Goal: Task Accomplishment & Management: Use online tool/utility

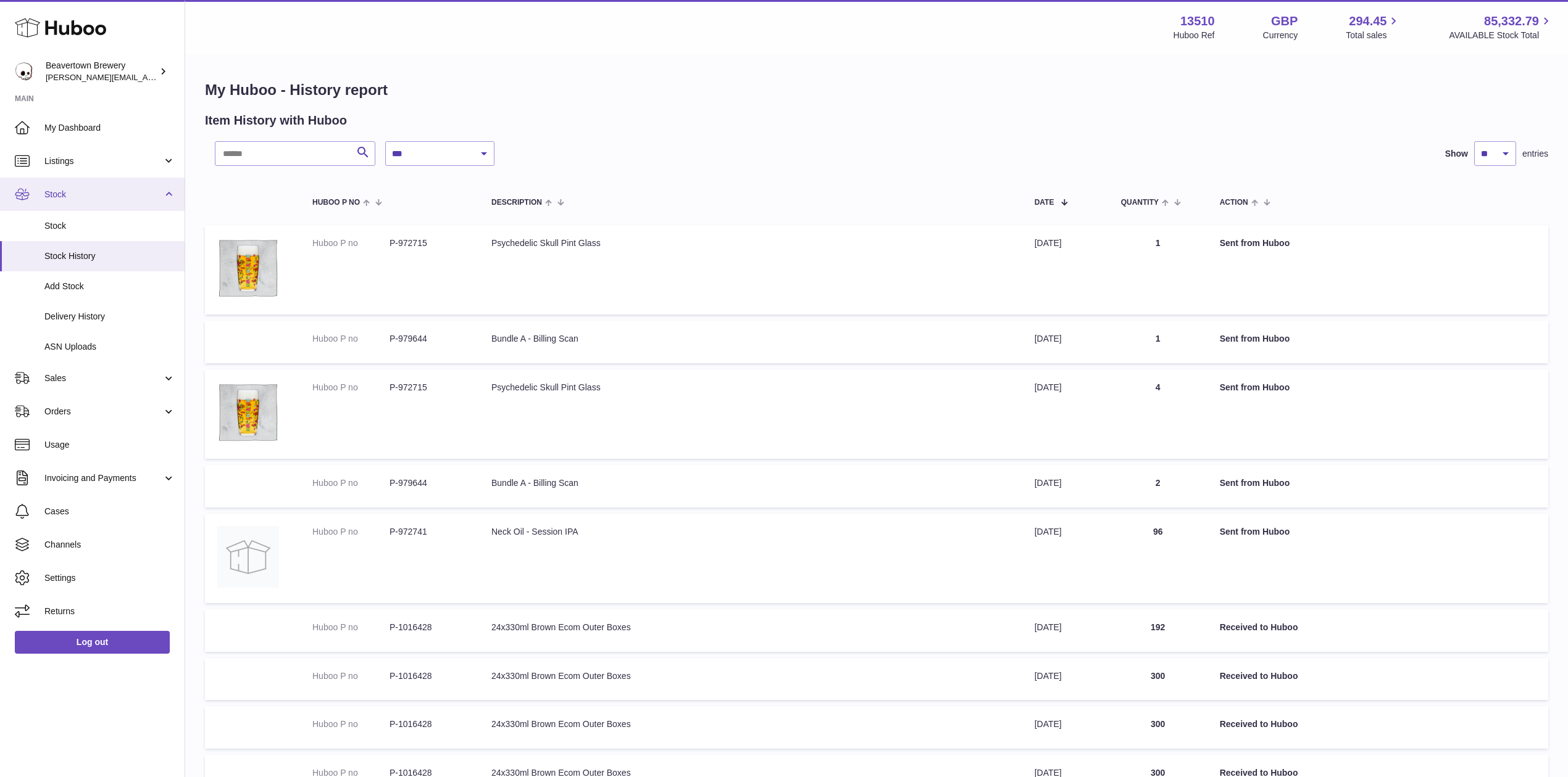
click at [74, 186] on link "Stock" at bounding box center [92, 194] width 184 height 33
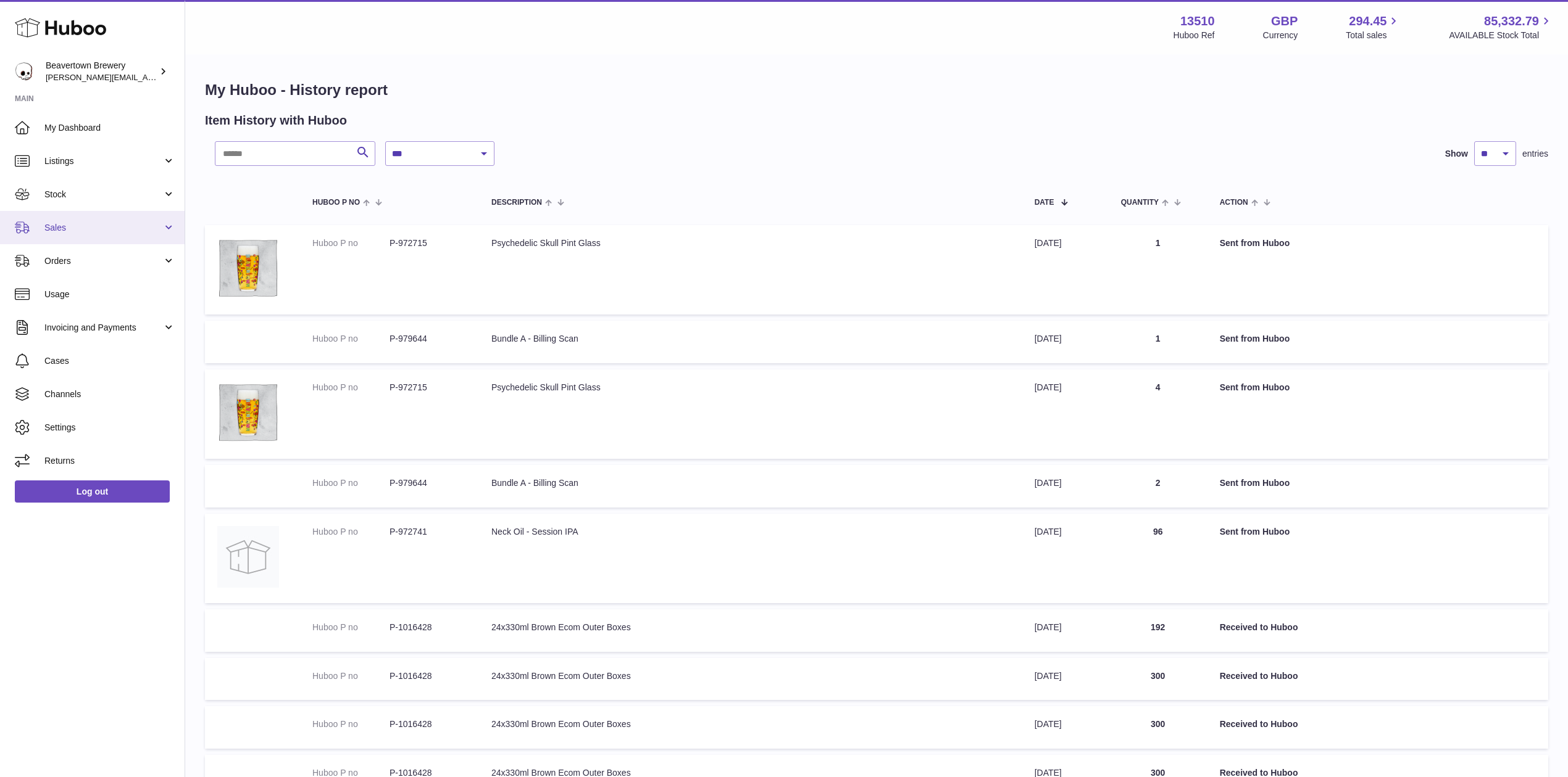
click at [69, 238] on link "Sales" at bounding box center [92, 227] width 184 height 33
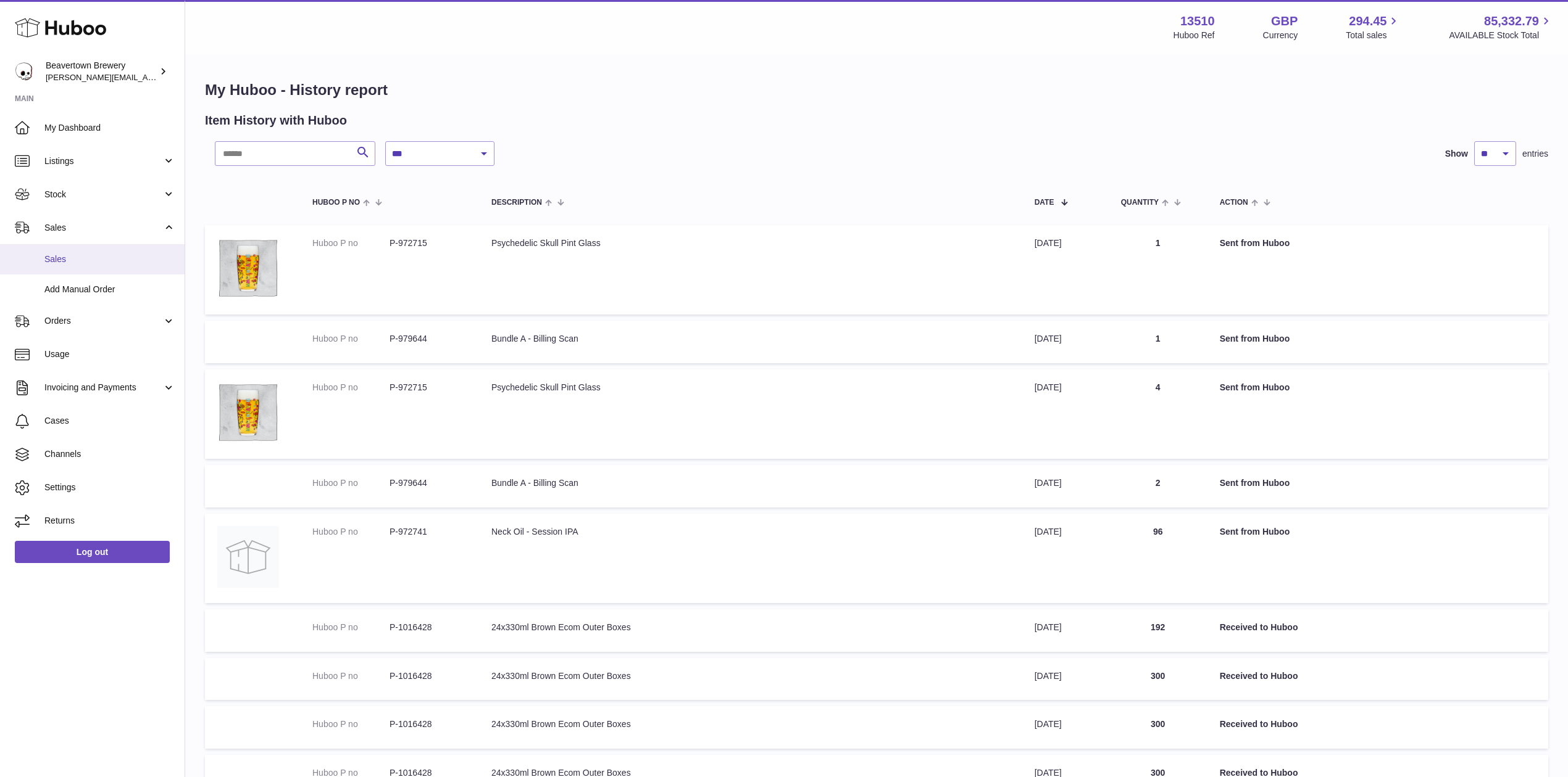
click at [67, 260] on span "Sales" at bounding box center [109, 259] width 131 height 11
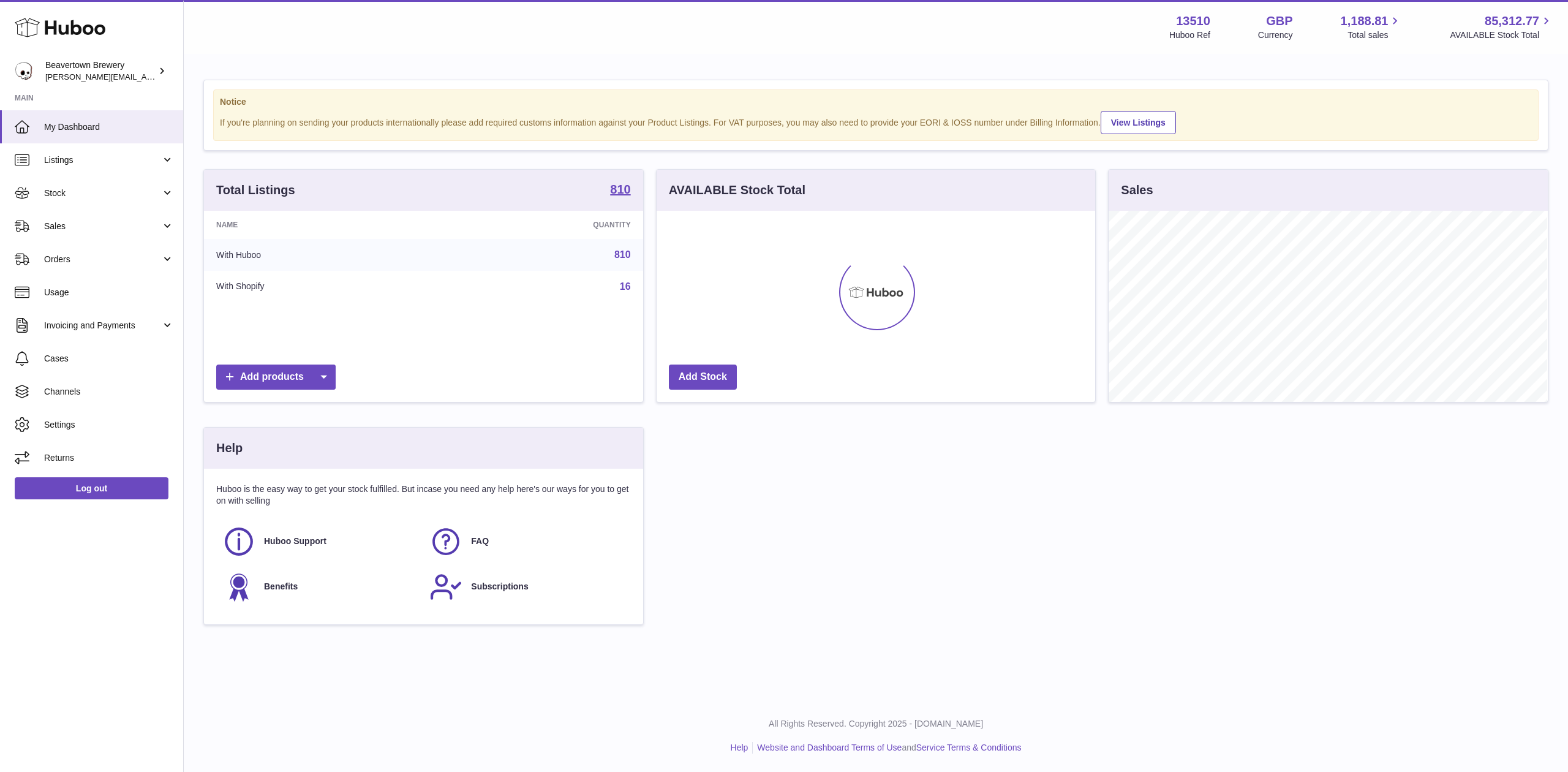
scroll to position [191, 439]
click at [52, 180] on link "Stock" at bounding box center [91, 193] width 183 height 33
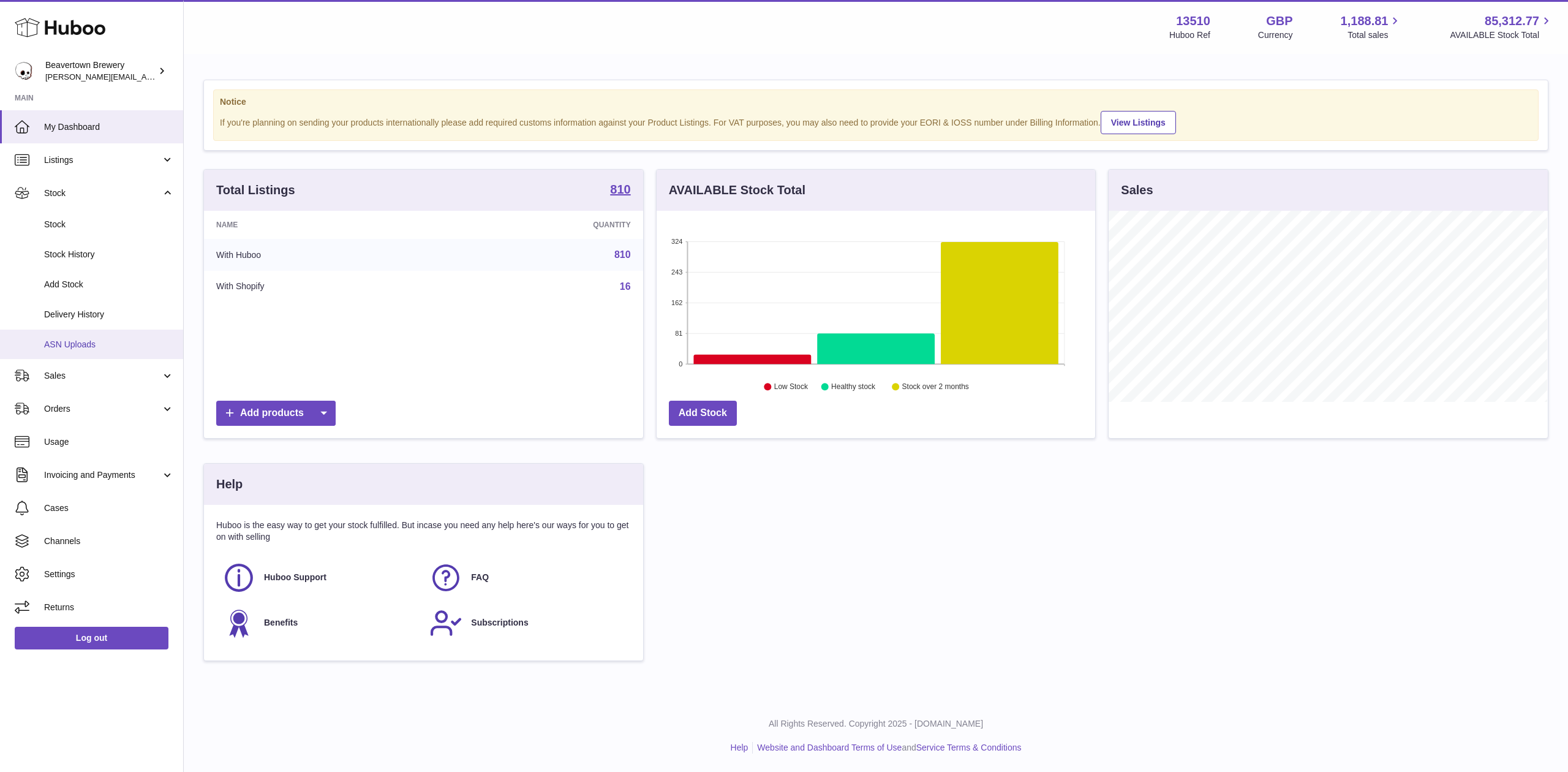
click at [84, 341] on span "ASN Uploads" at bounding box center [109, 344] width 130 height 11
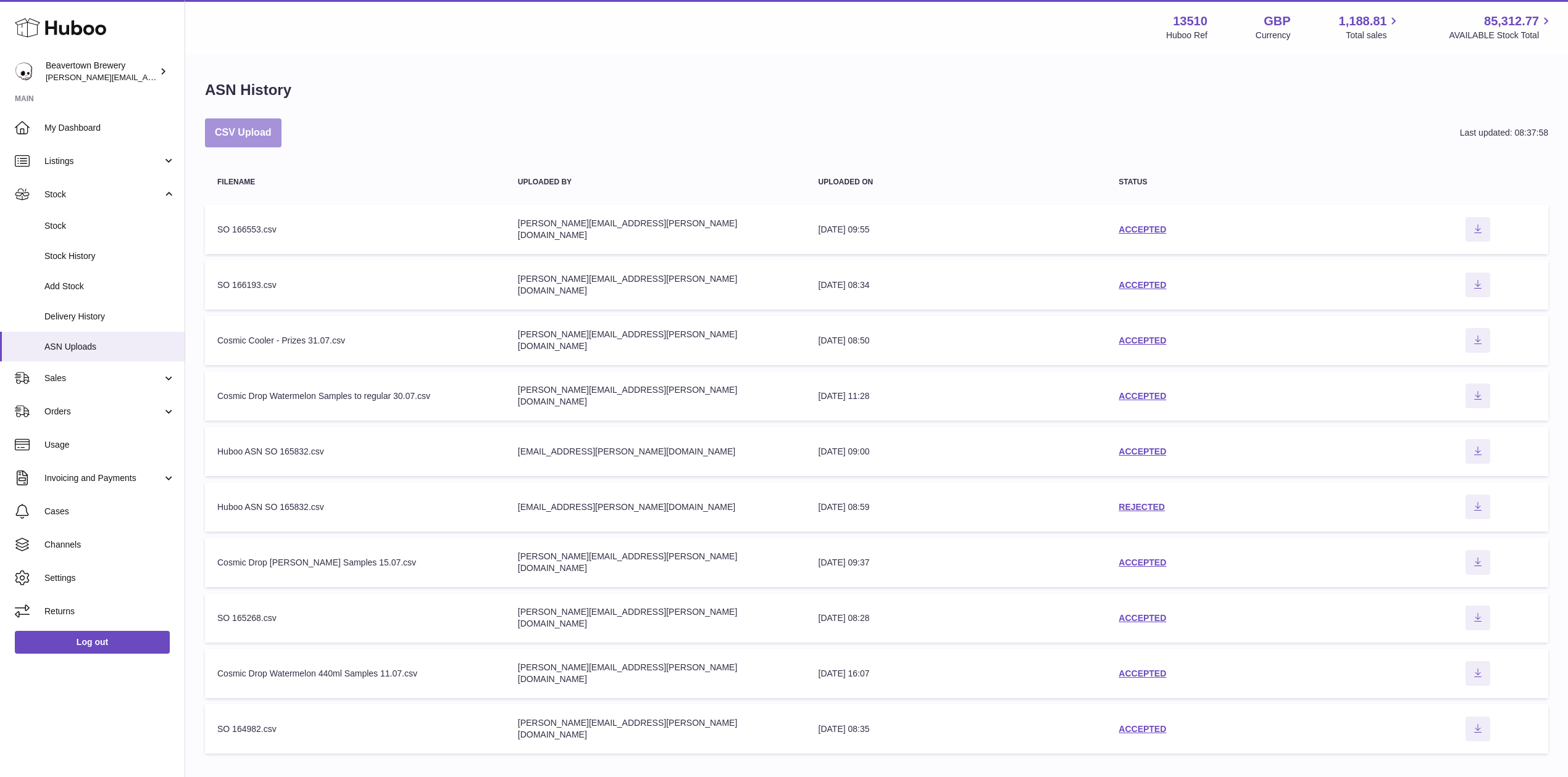
click at [255, 143] on button "CSV Upload" at bounding box center [243, 132] width 76 height 29
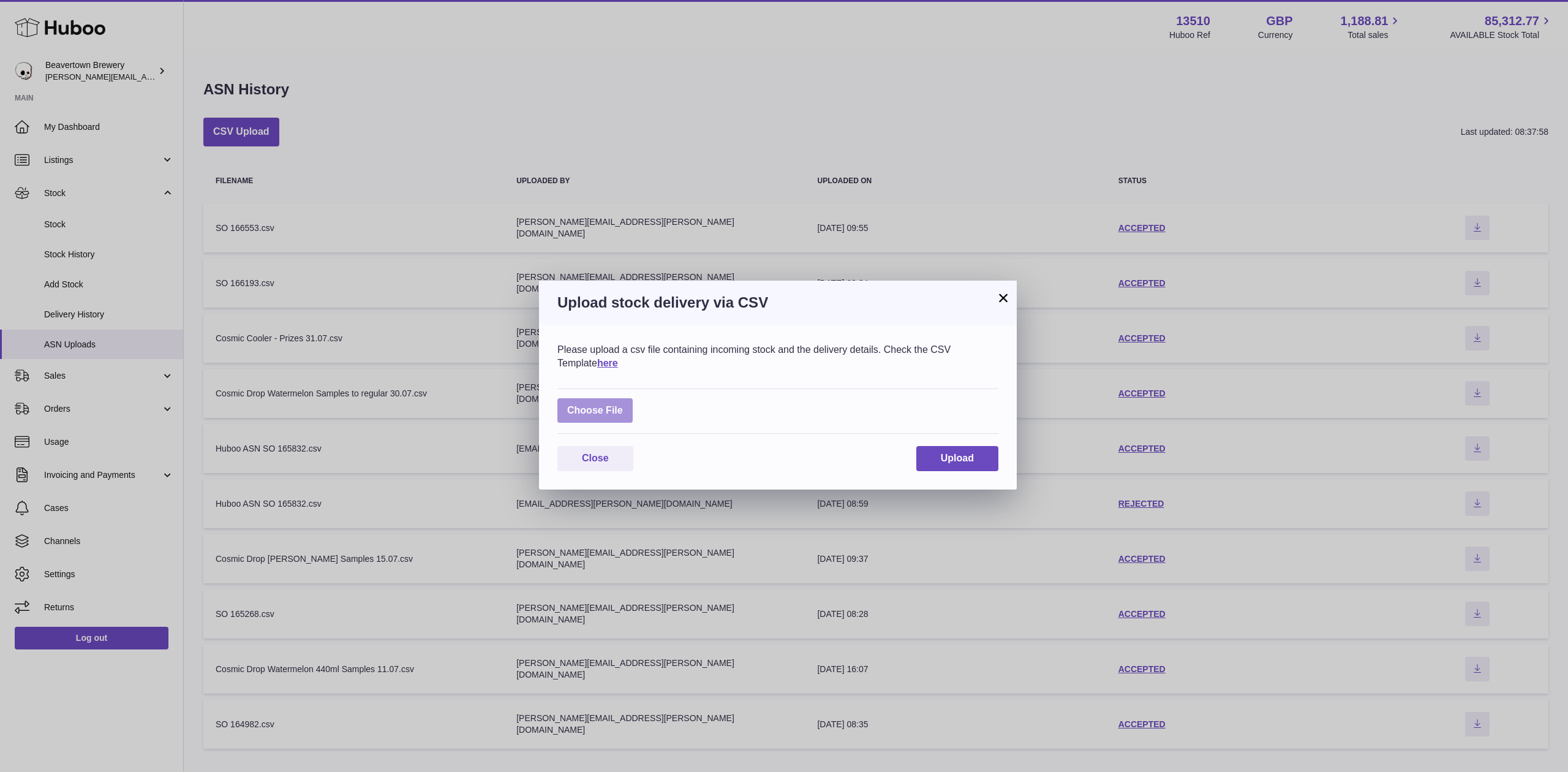
click at [579, 417] on label at bounding box center [595, 411] width 75 height 25
click at [623, 405] on input "file" at bounding box center [623, 405] width 1 height 1
type input "**********"
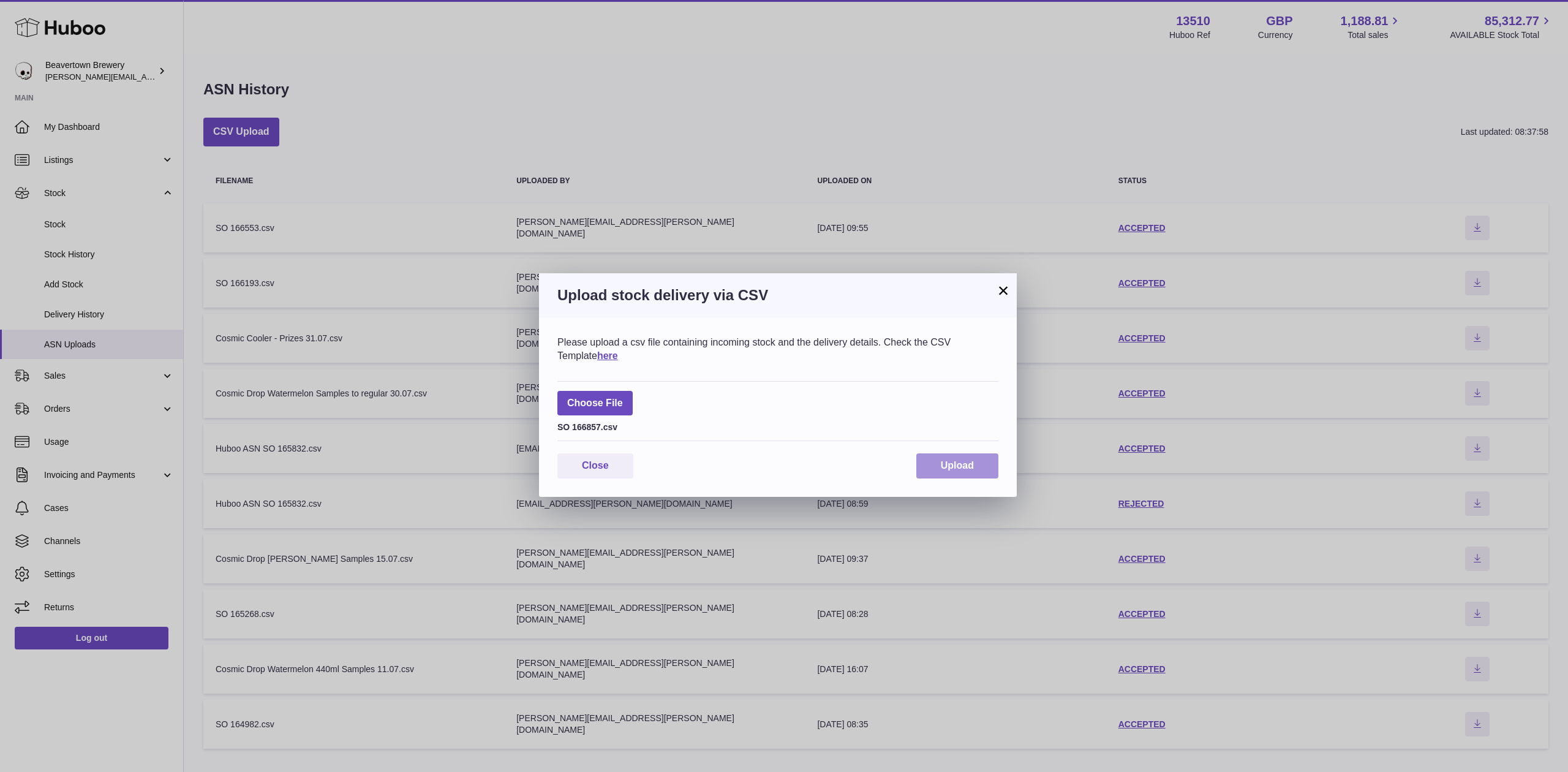
click at [931, 476] on button "Upload" at bounding box center [957, 466] width 82 height 25
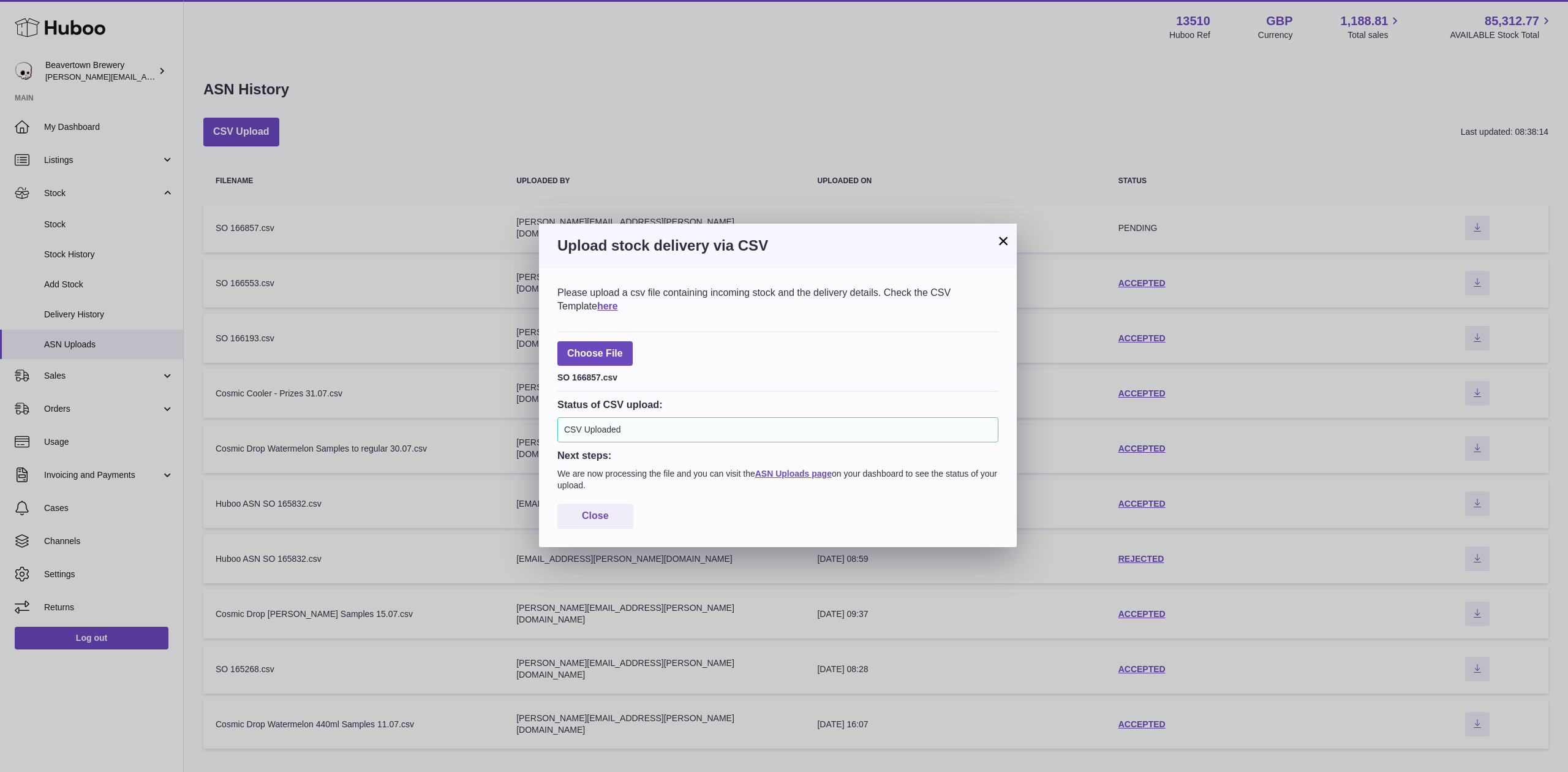
click at [1003, 245] on button "×" at bounding box center [1003, 241] width 15 height 15
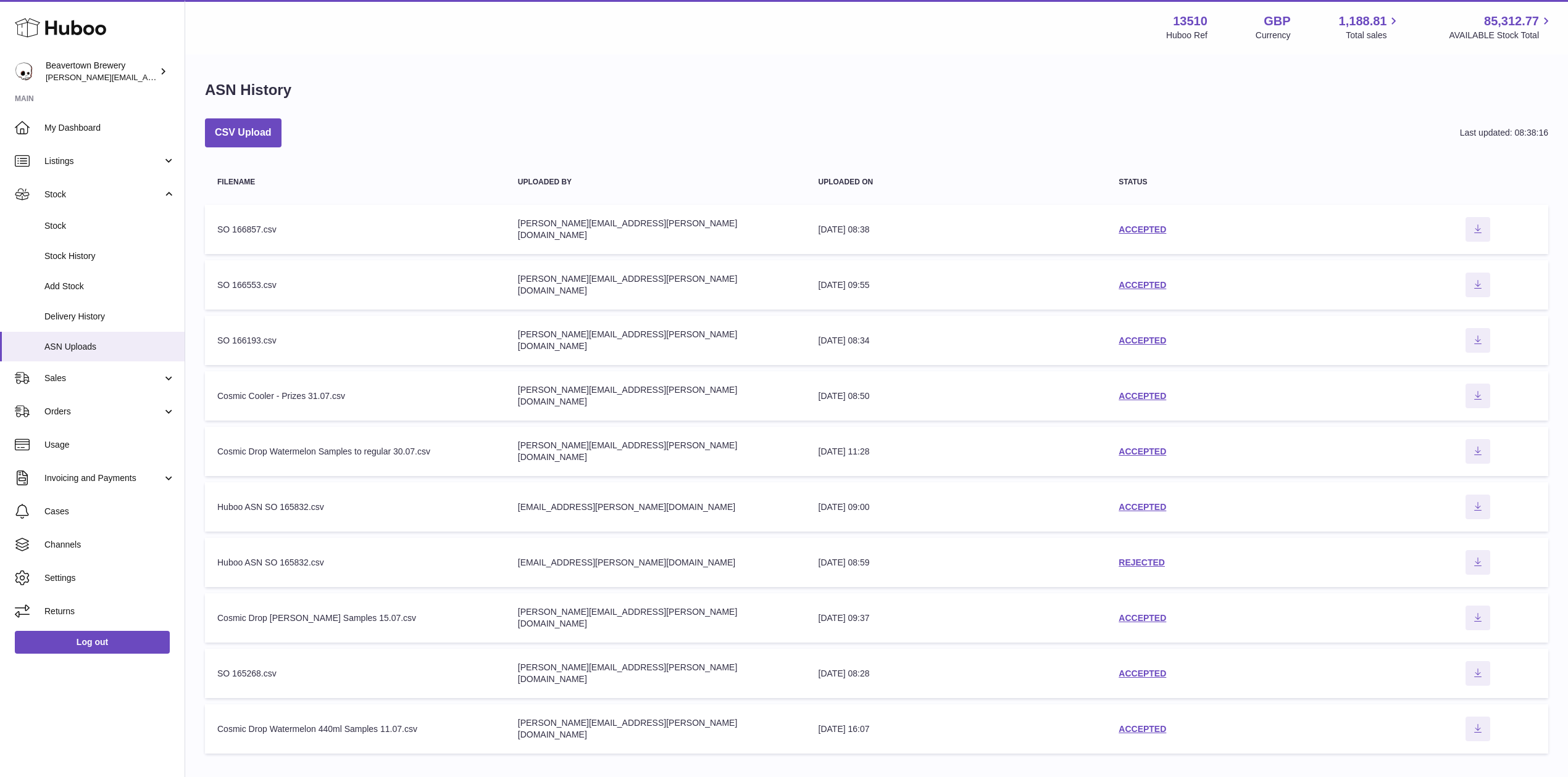
click at [288, 253] on td "Filename SO 166857.csv" at bounding box center [355, 229] width 301 height 49
click at [1121, 225] on td "status ACCEPTED" at bounding box center [1256, 229] width 301 height 49
click at [1132, 225] on link "ACCEPTED" at bounding box center [1141, 229] width 48 height 10
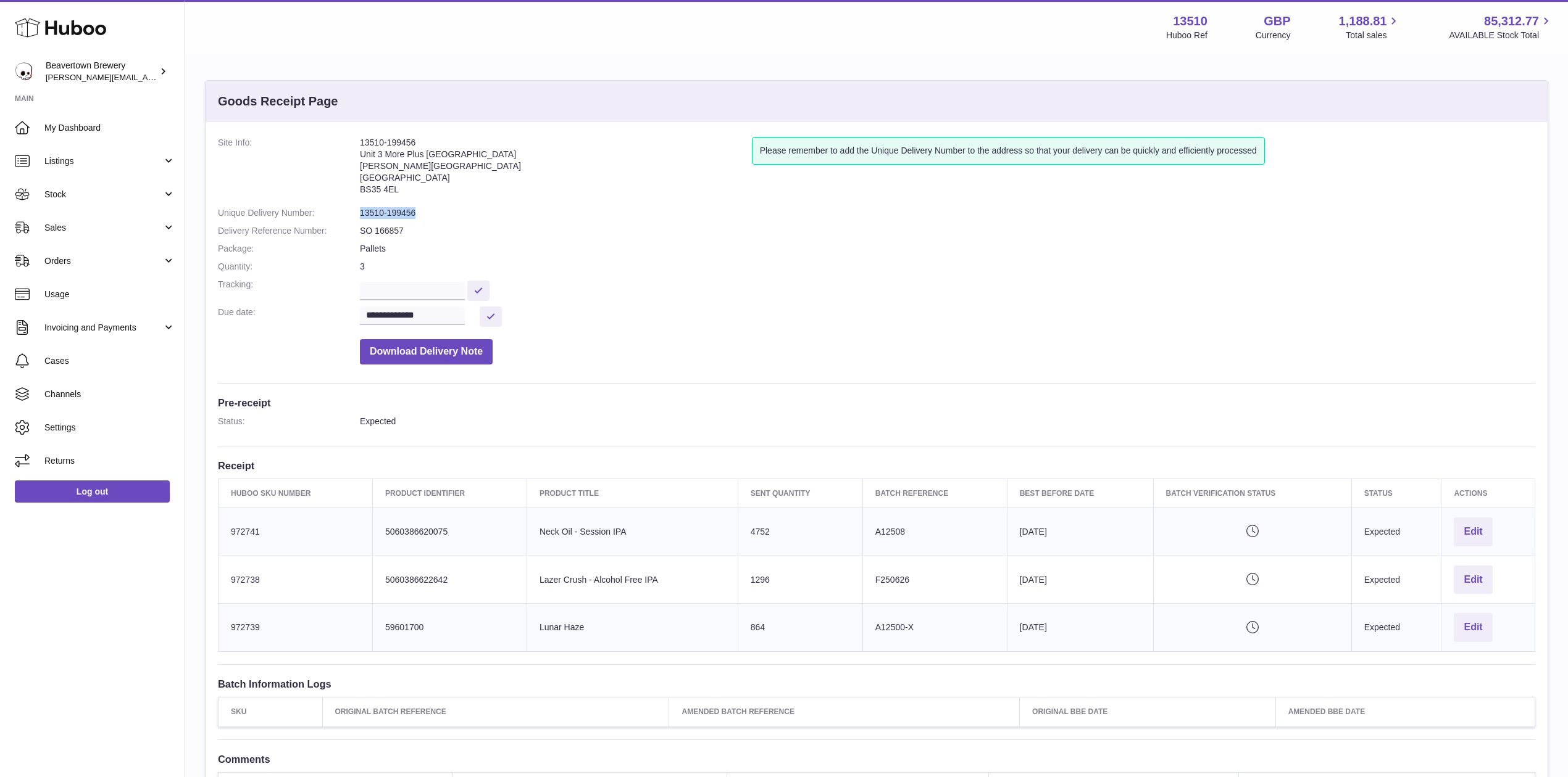
drag, startPoint x: 427, startPoint y: 210, endPoint x: 357, endPoint y: 211, distance: 70.0
click at [357, 211] on dl "**********" at bounding box center [877, 254] width 1317 height 234
copy dl "13510-199456"
click at [80, 230] on span "Sales" at bounding box center [103, 227] width 118 height 11
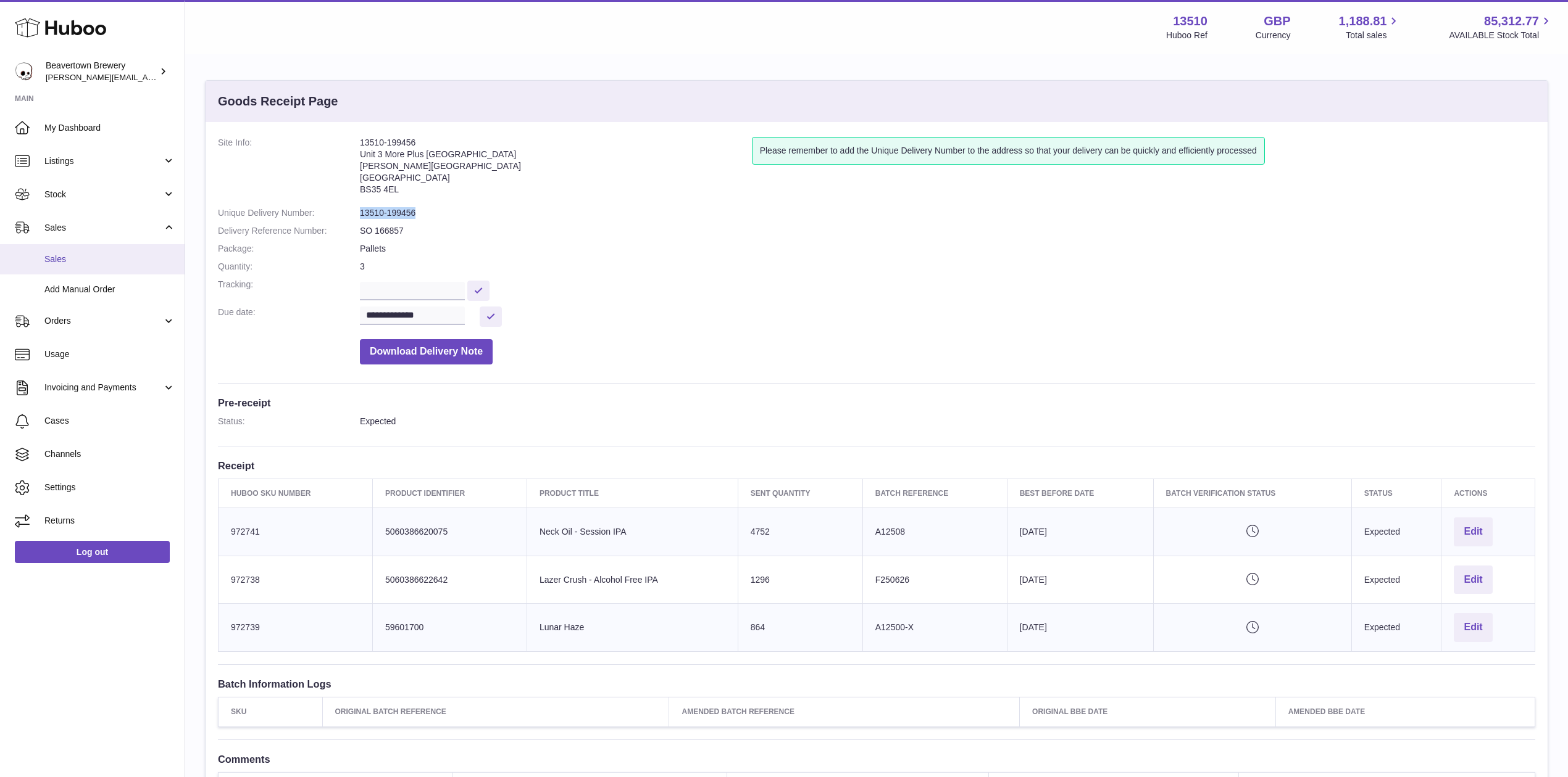
click at [84, 244] on link "Sales" at bounding box center [92, 259] width 184 height 30
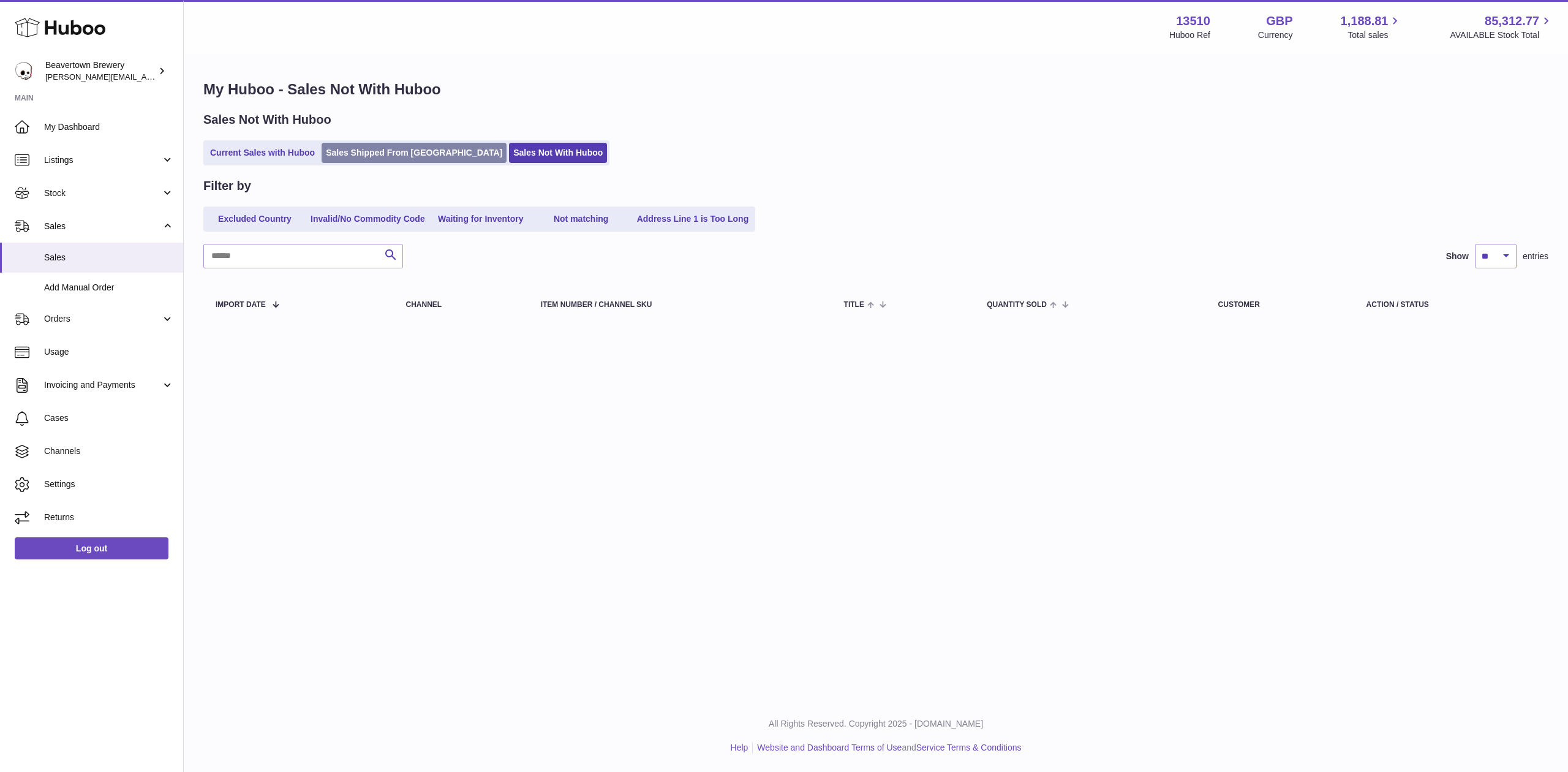
click at [344, 160] on link "Sales Shipped From [GEOGRAPHIC_DATA]" at bounding box center [414, 153] width 185 height 20
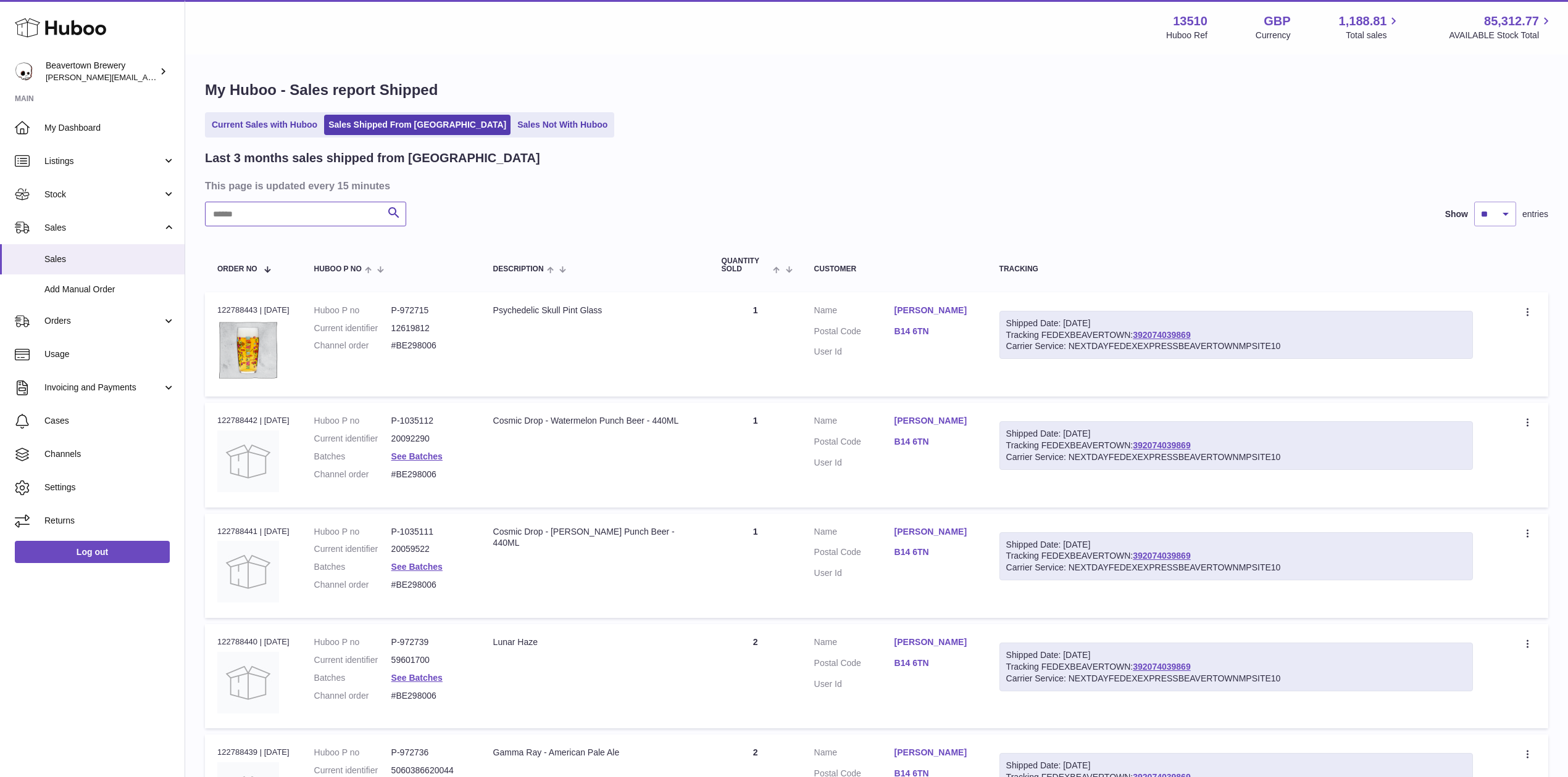
click at [314, 214] on input "text" at bounding box center [306, 214] width 202 height 24
paste input "*****"
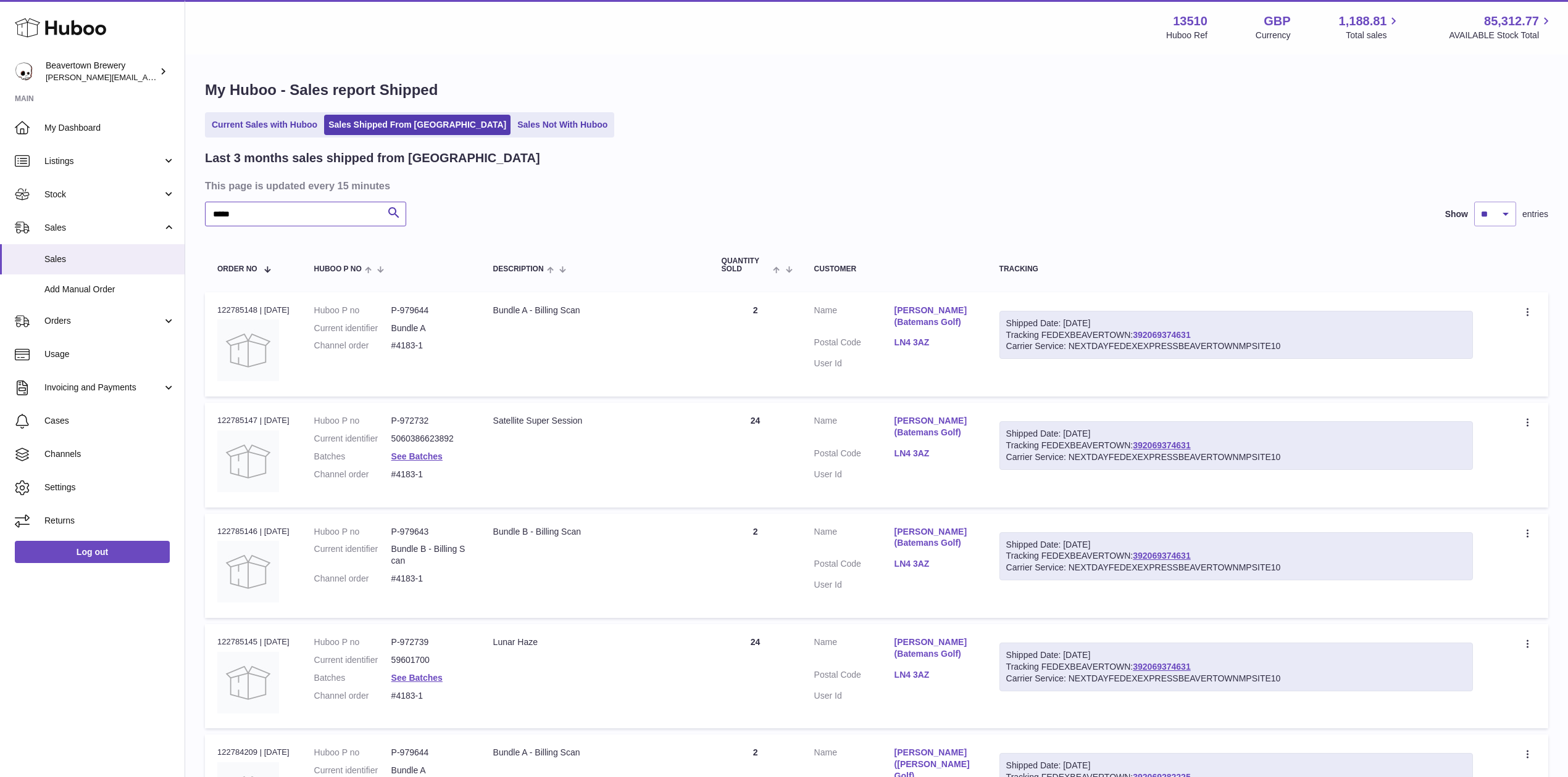
type input "*****"
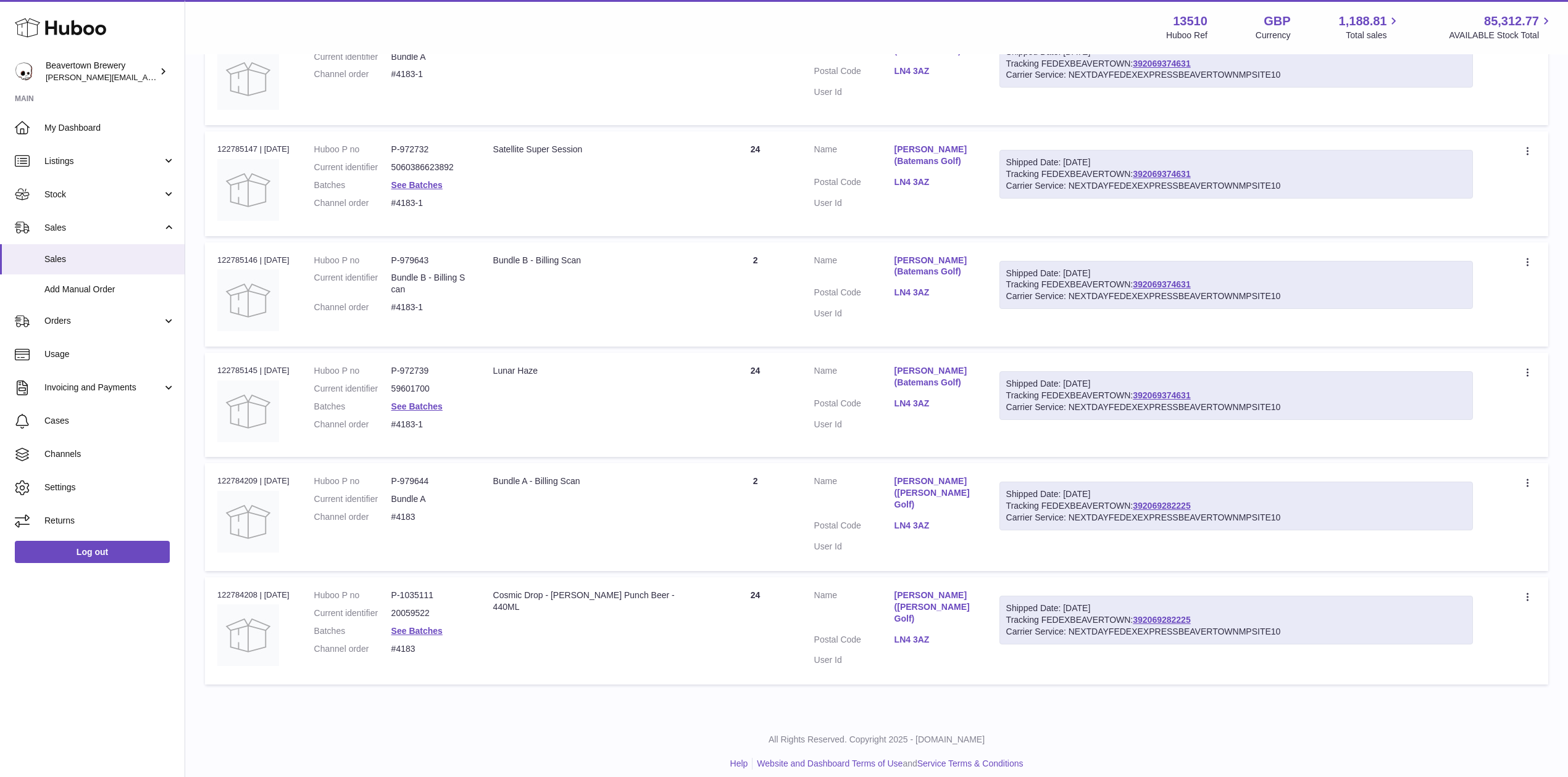
scroll to position [275, 0]
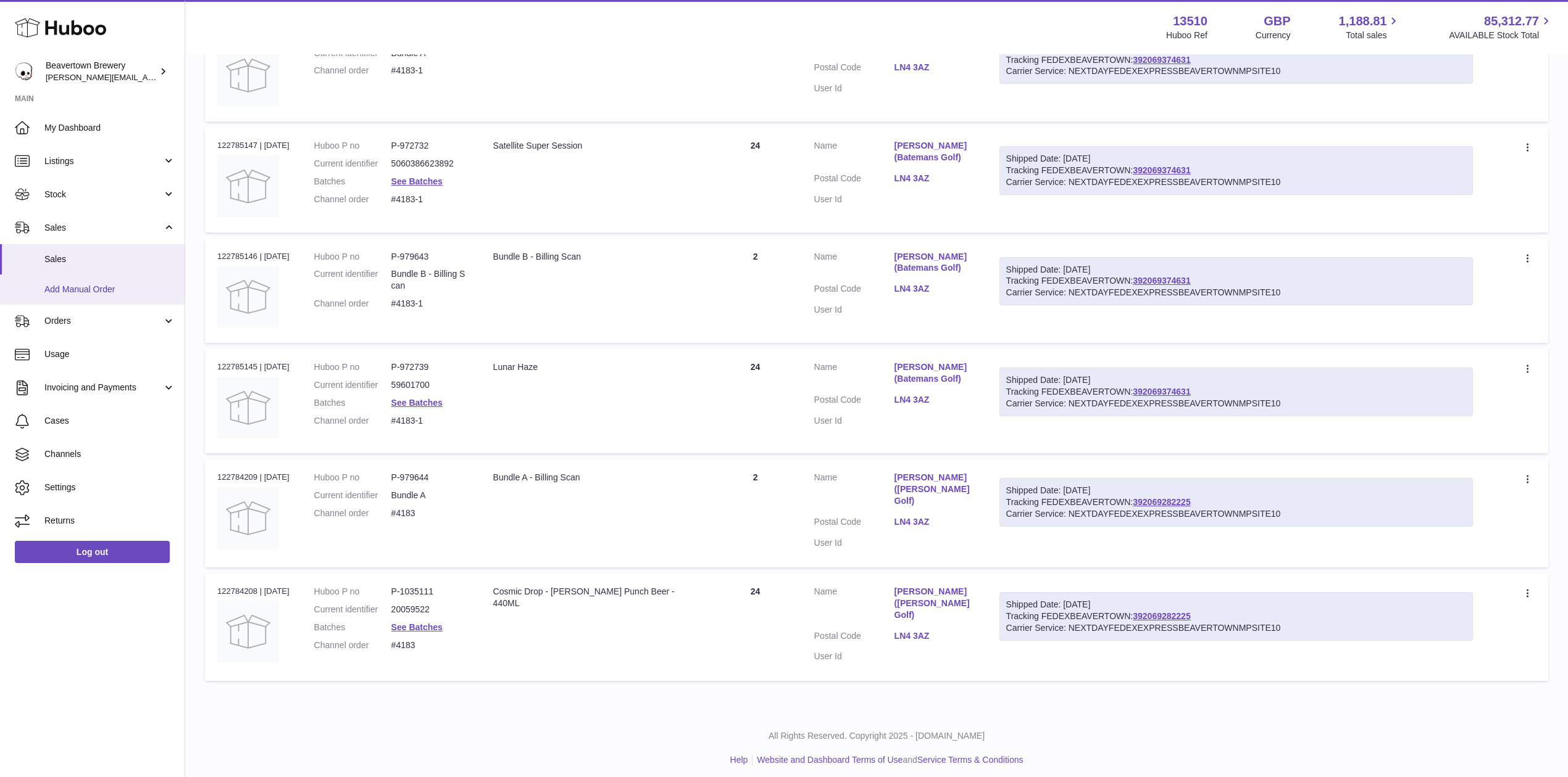
click at [80, 293] on span "Add Manual Order" at bounding box center [109, 289] width 131 height 11
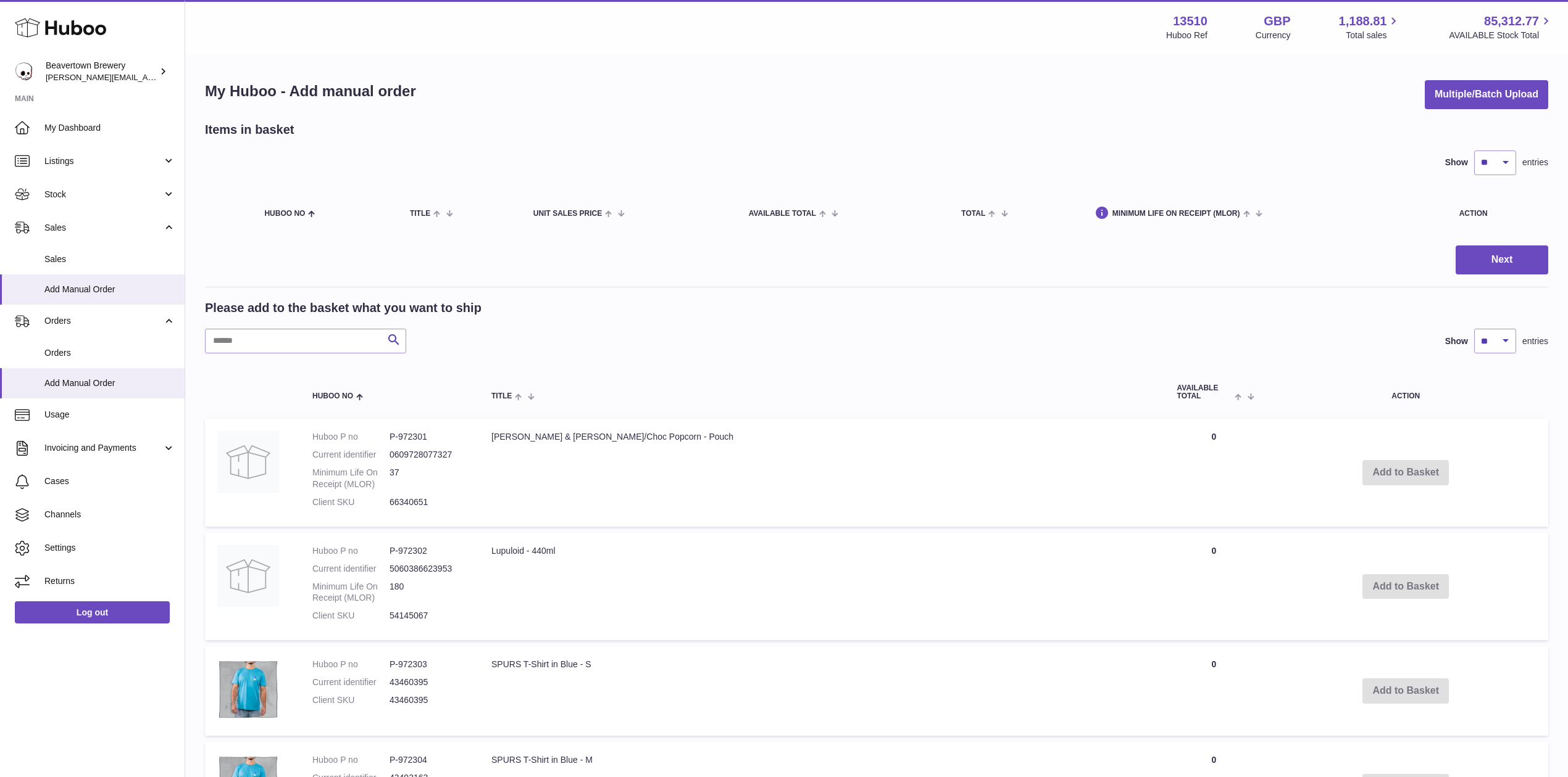
click at [1452, 122] on div "Items in basket" at bounding box center [877, 129] width 1343 height 16
click at [1453, 89] on button "Multiple/Batch Upload" at bounding box center [1486, 94] width 123 height 29
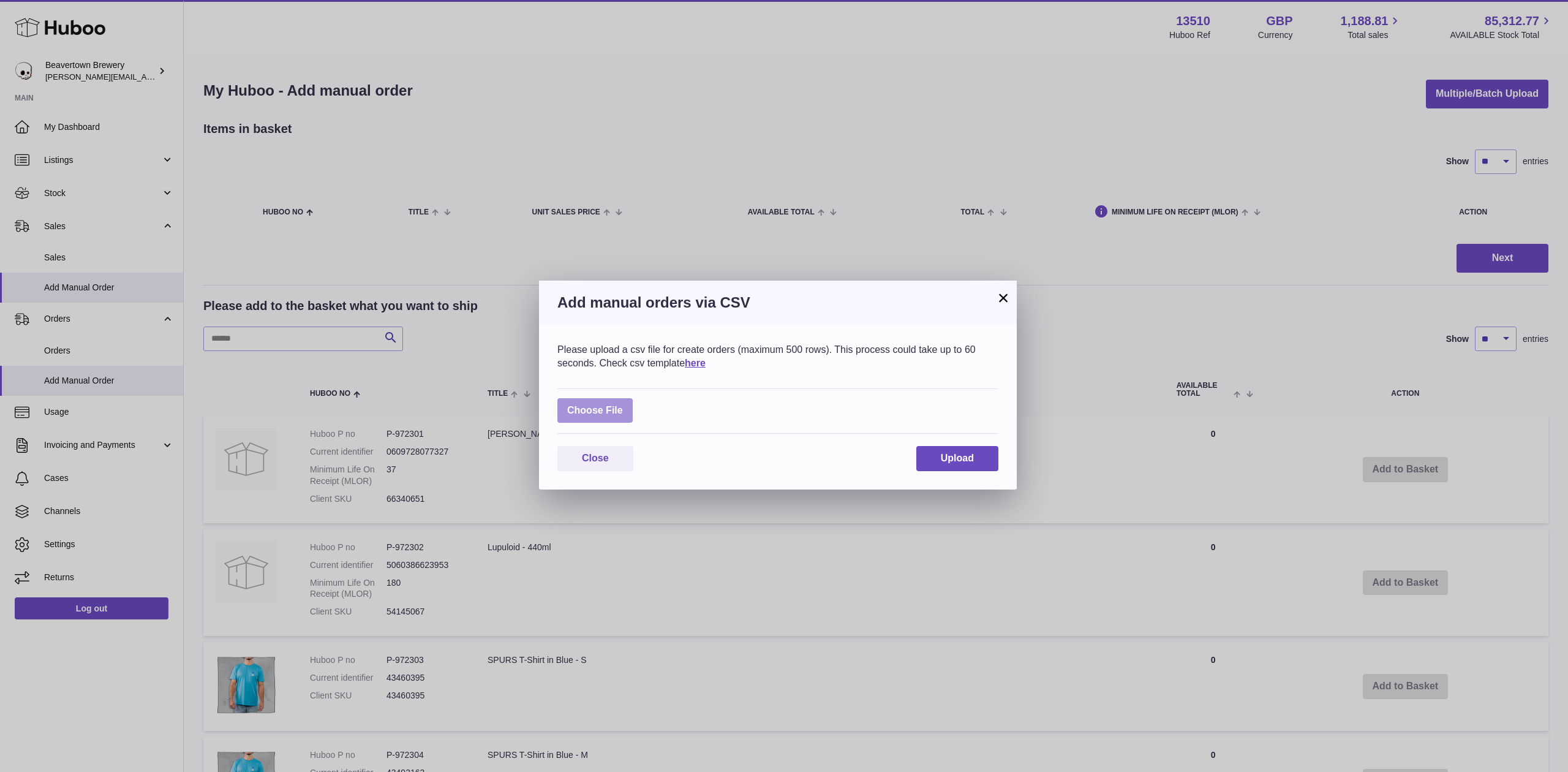
click at [584, 407] on label at bounding box center [595, 411] width 75 height 25
click at [623, 405] on input "file" at bounding box center [623, 405] width 1 height 1
type input "**********"
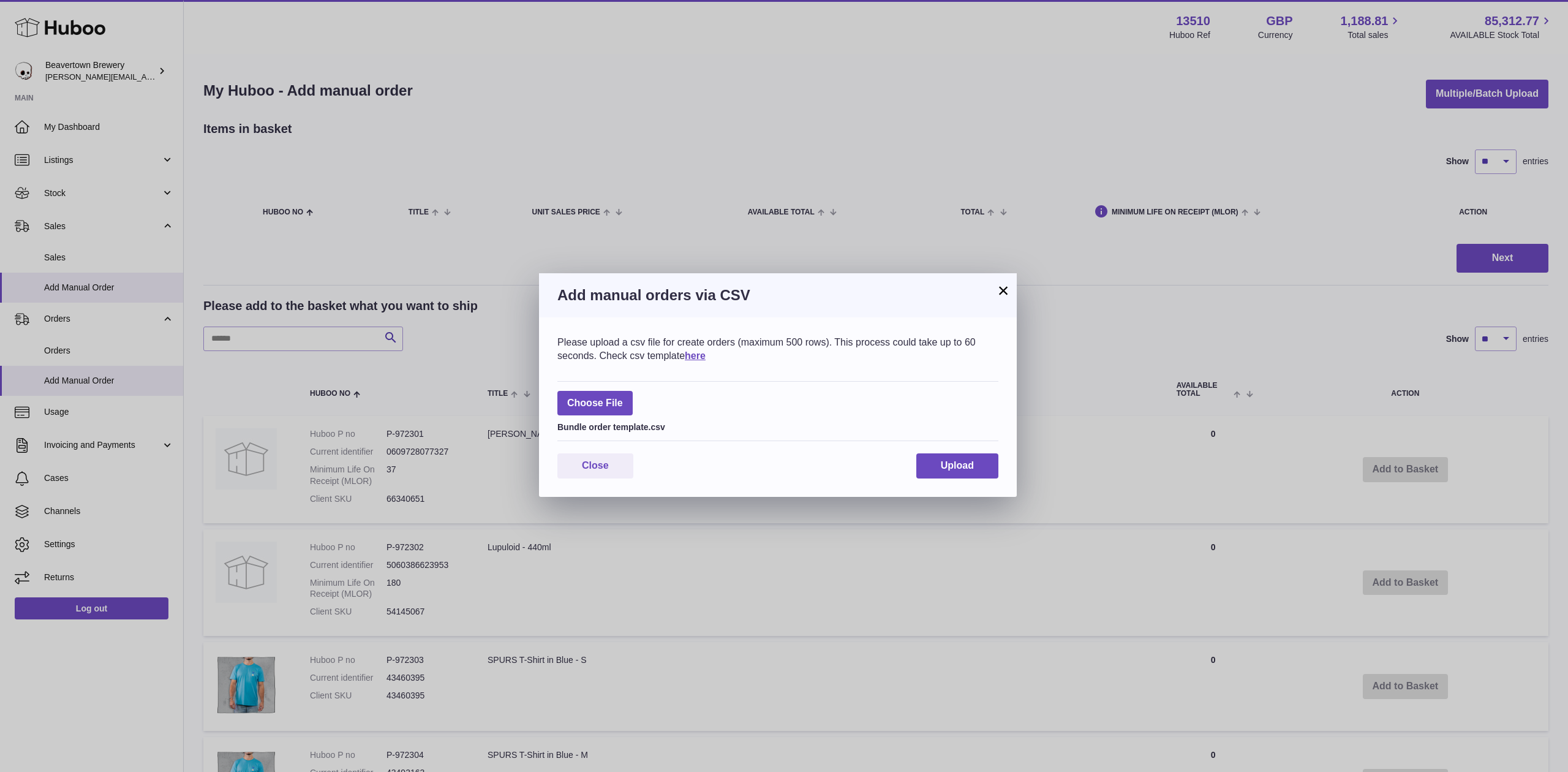
click at [954, 452] on div "Please upload a csv file for create orders (maximum 500 rows). This process cou…" at bounding box center [778, 407] width 478 height 179
click at [958, 455] on button "Upload" at bounding box center [957, 466] width 82 height 25
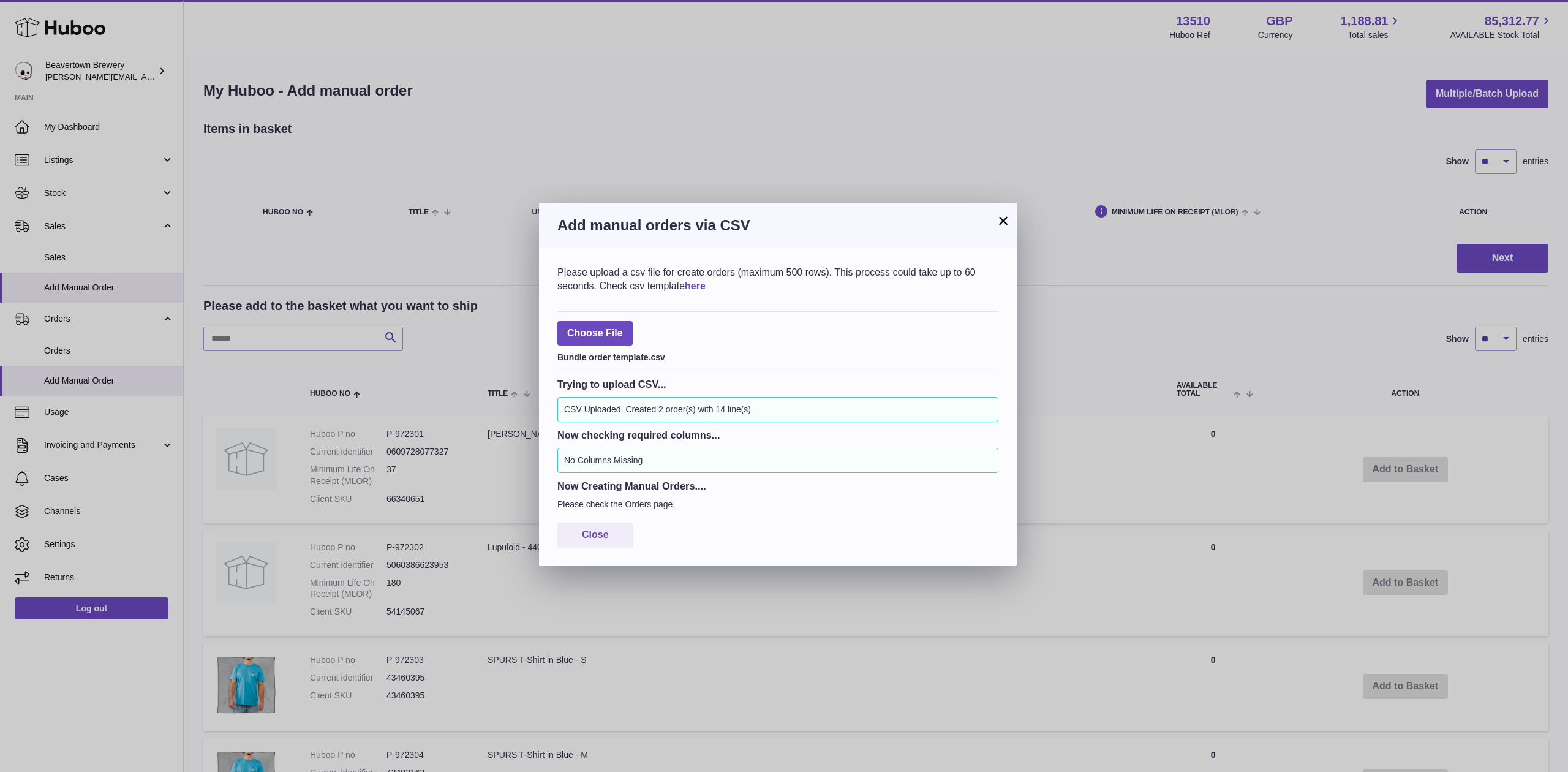
click at [1003, 219] on button "×" at bounding box center [1003, 220] width 15 height 15
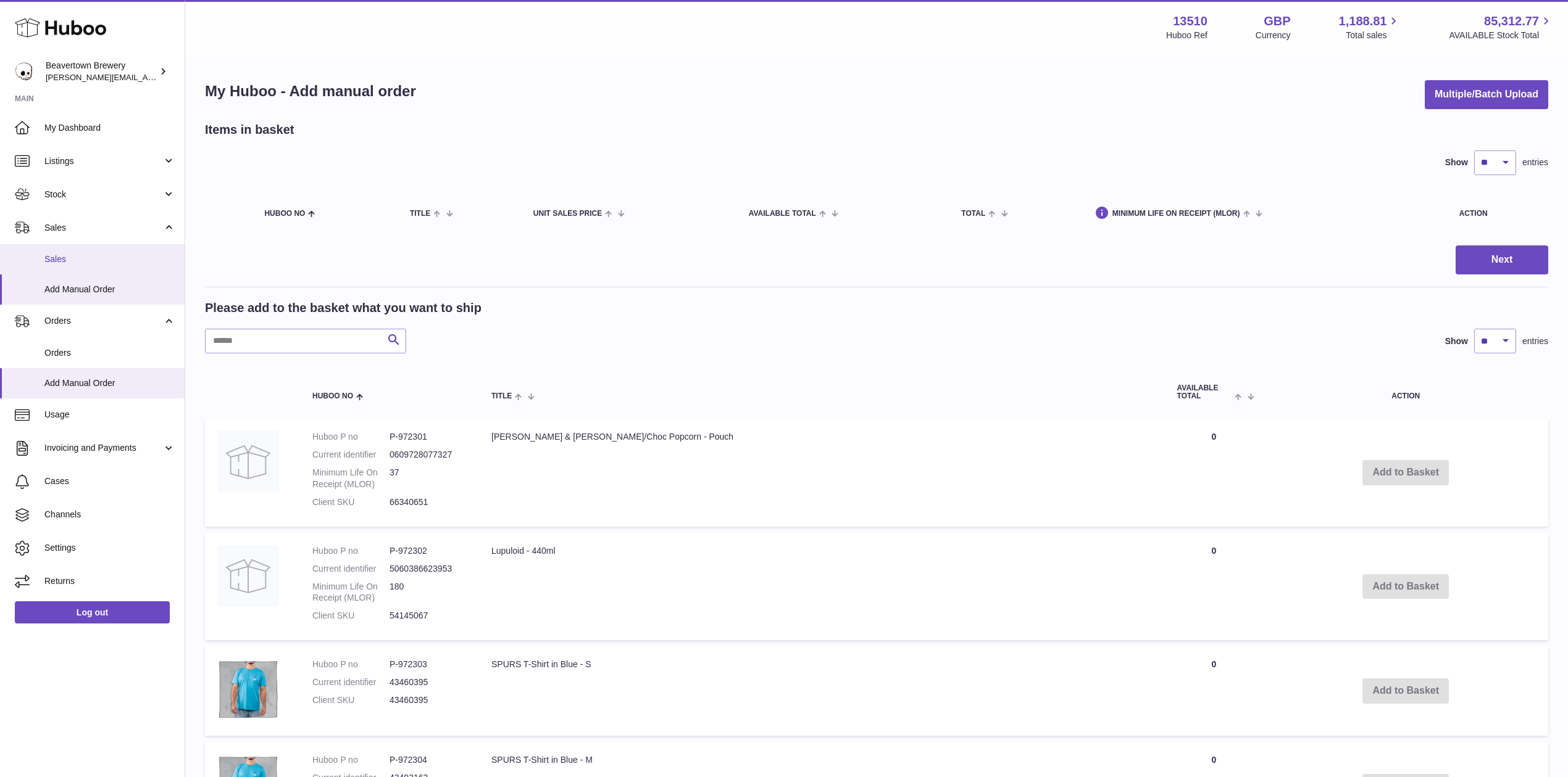
click at [139, 247] on link "Sales" at bounding box center [92, 259] width 184 height 30
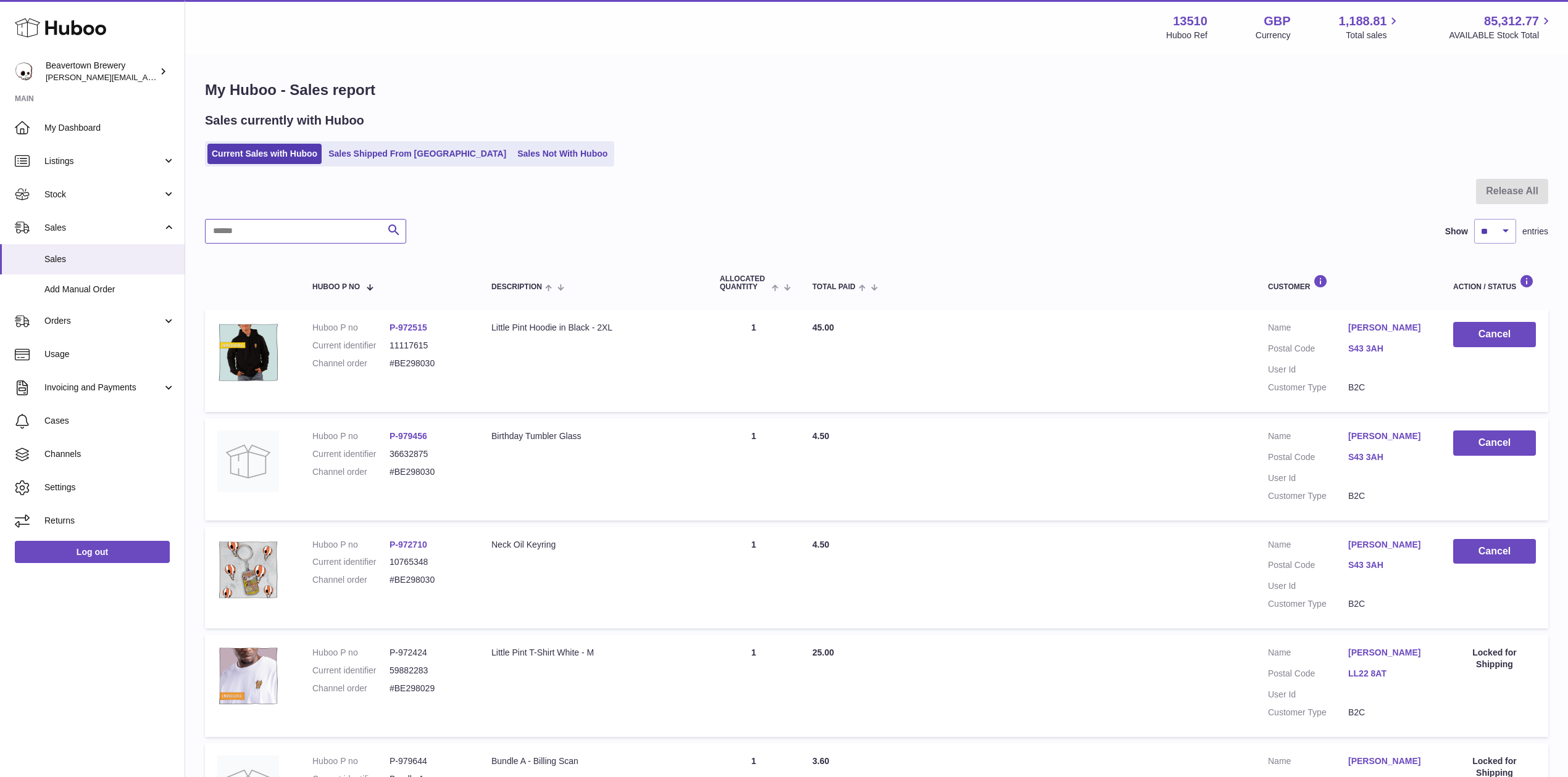
click at [268, 235] on input "text" at bounding box center [306, 231] width 202 height 24
paste input "********"
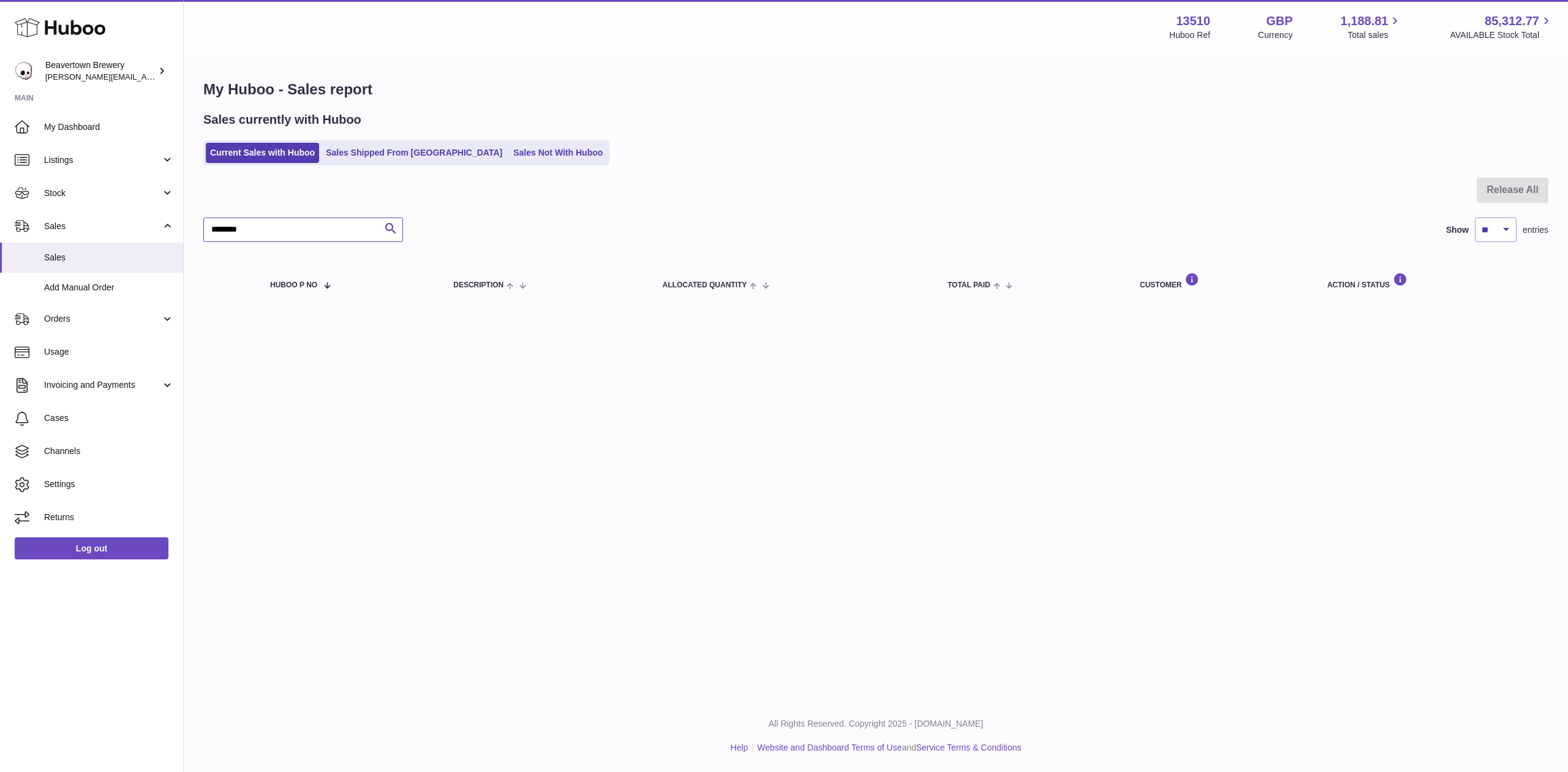
type input "********"
click at [339, 142] on ul "Current Sales with Huboo Sales Shipped From [GEOGRAPHIC_DATA] Sales Not With Hu…" at bounding box center [406, 153] width 406 height 25
click at [347, 145] on link "Sales Shipped From [GEOGRAPHIC_DATA]" at bounding box center [414, 153] width 185 height 20
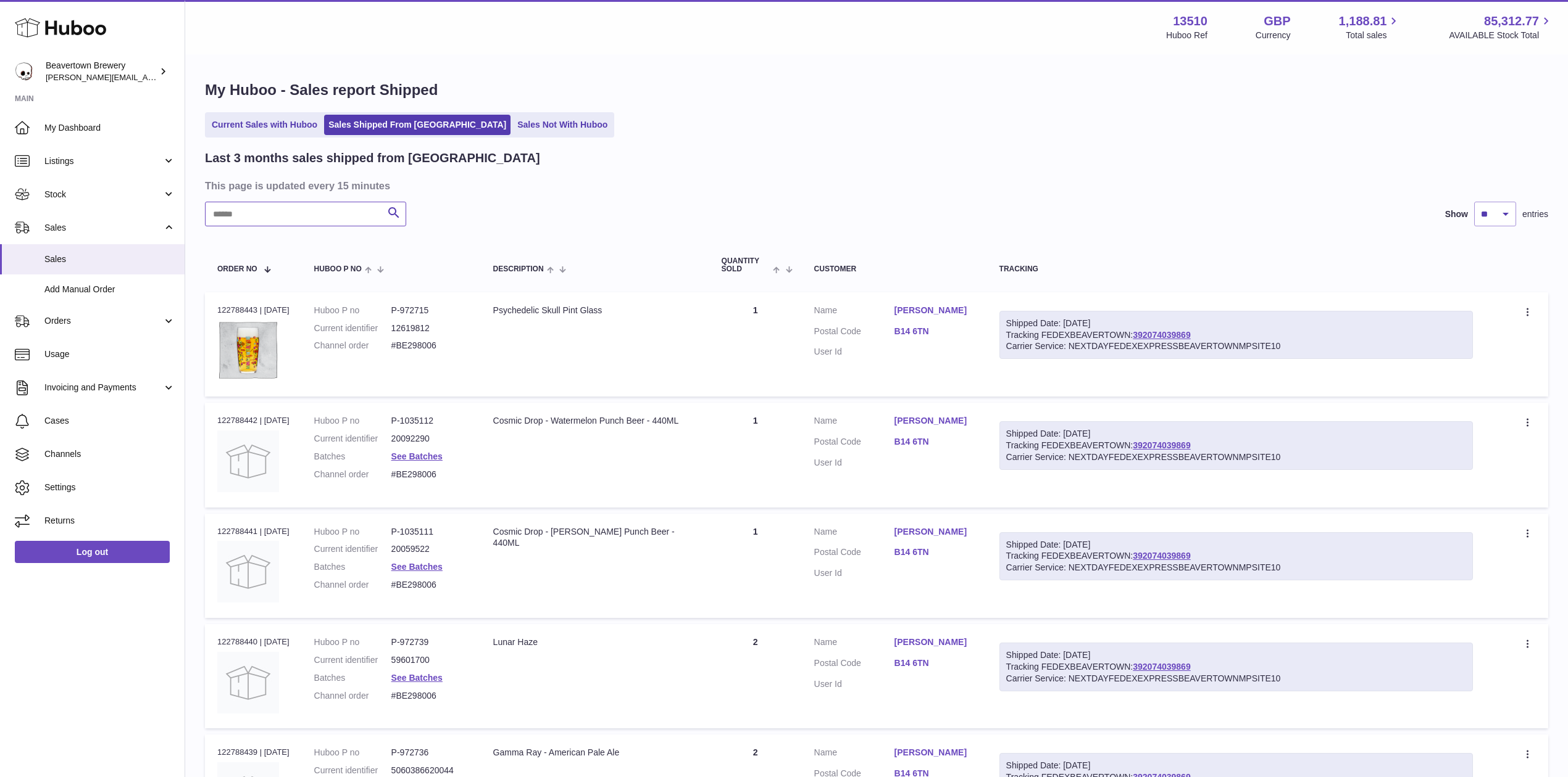
click at [304, 220] on input "text" at bounding box center [306, 214] width 202 height 24
paste input "********"
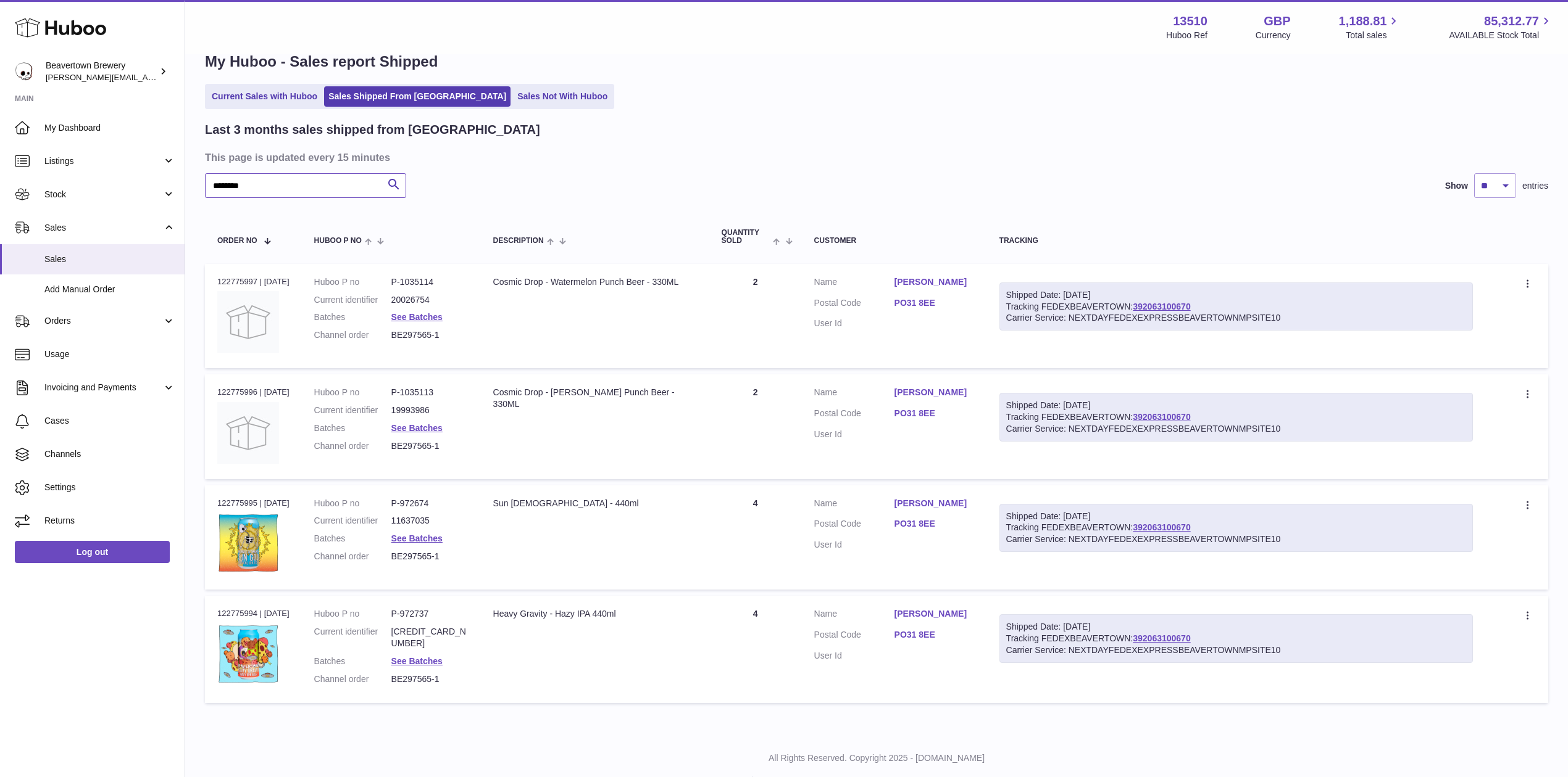
scroll to position [55, 0]
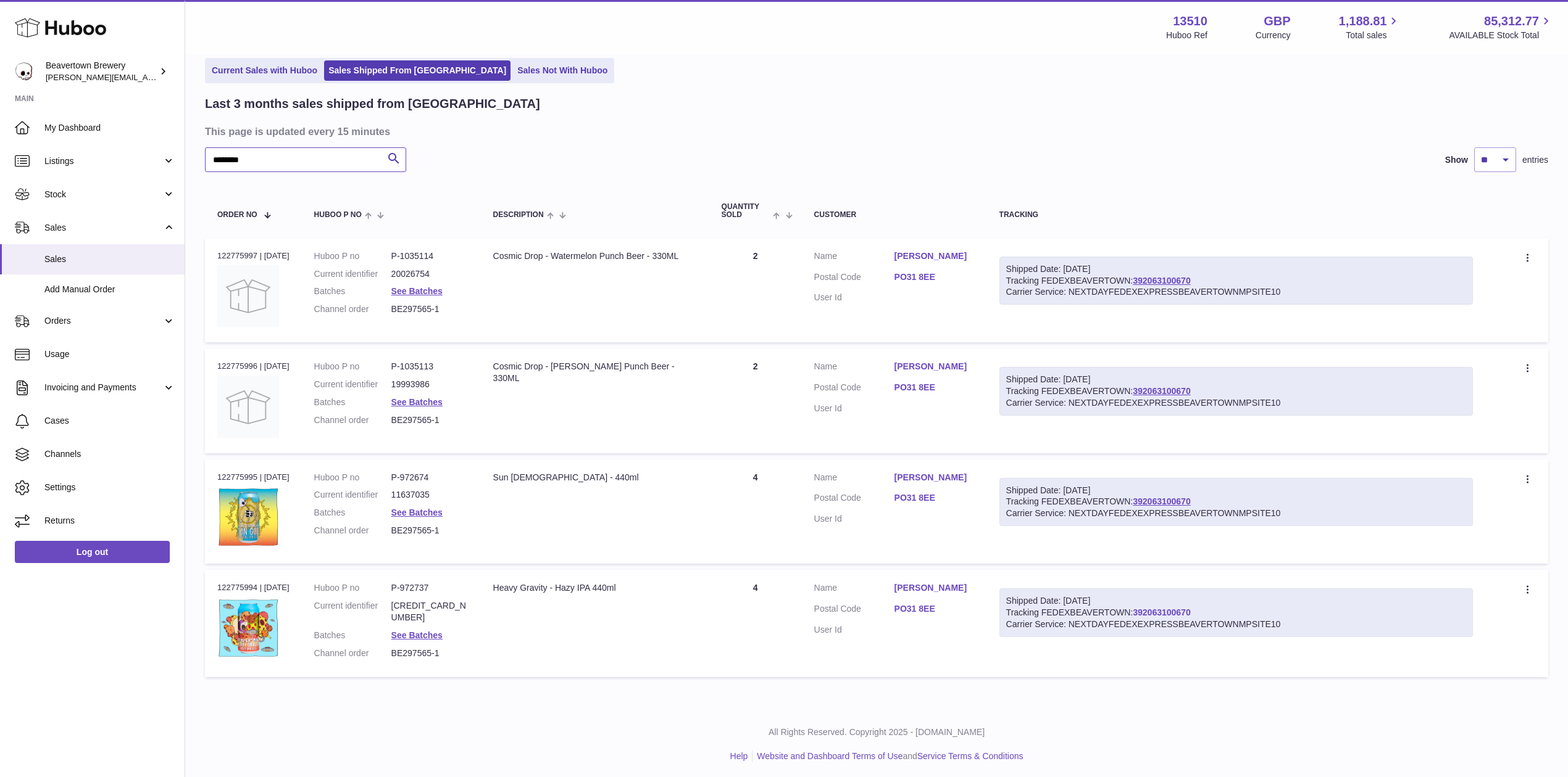
type input "********"
click at [1190, 613] on link "392063100670" at bounding box center [1161, 612] width 57 height 10
drag, startPoint x: 1195, startPoint y: 272, endPoint x: 1175, endPoint y: 267, distance: 20.6
click at [1175, 267] on div "Shipped Date: [DATE]" at bounding box center [1235, 268] width 460 height 11
drag, startPoint x: 401, startPoint y: 307, endPoint x: 440, endPoint y: 309, distance: 39.1
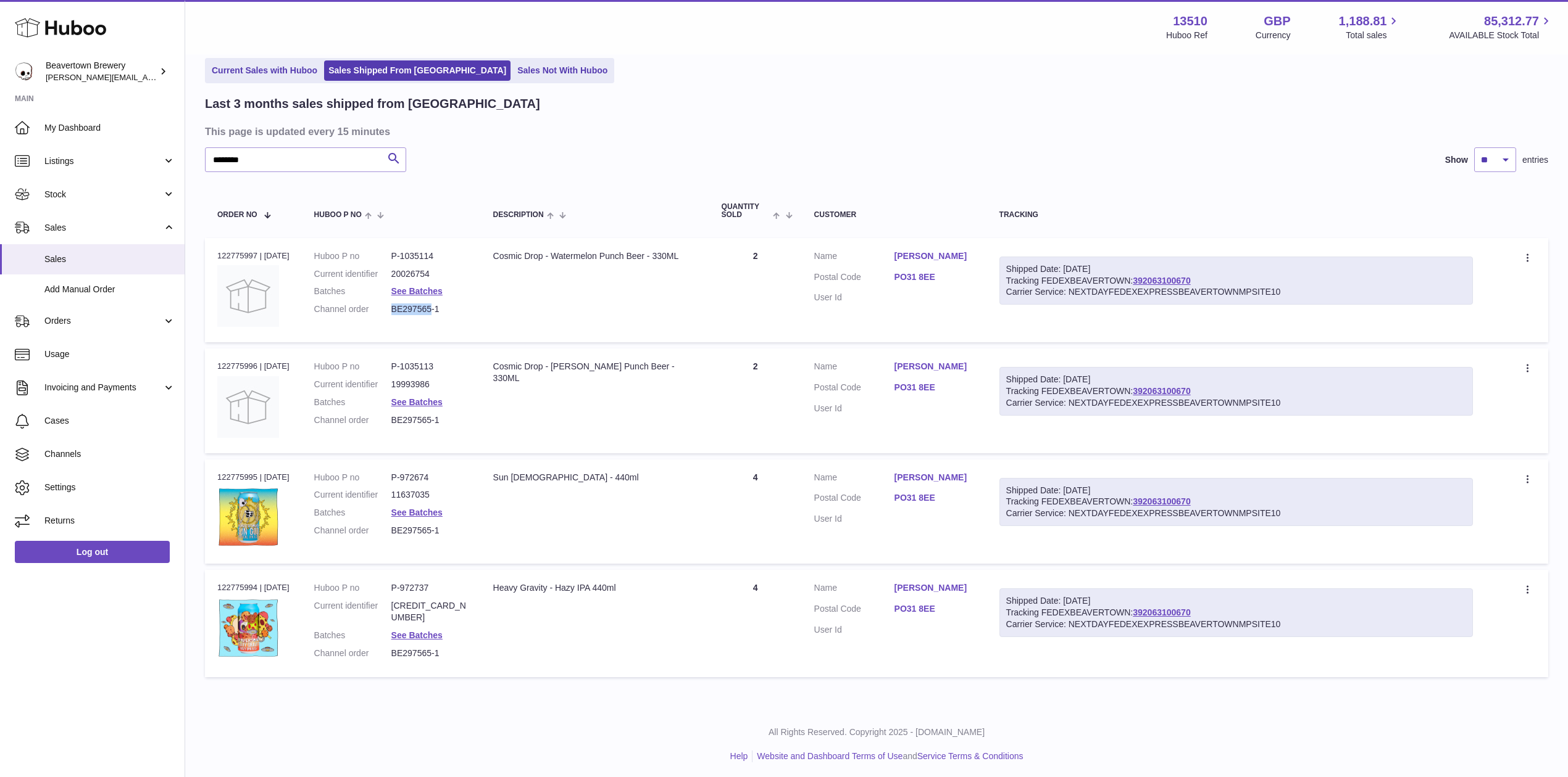
click at [440, 309] on dd "BE297565-1" at bounding box center [429, 309] width 77 height 11
copy dd "BE297565"
click at [513, 69] on link "Sales Not With Huboo" at bounding box center [562, 70] width 99 height 20
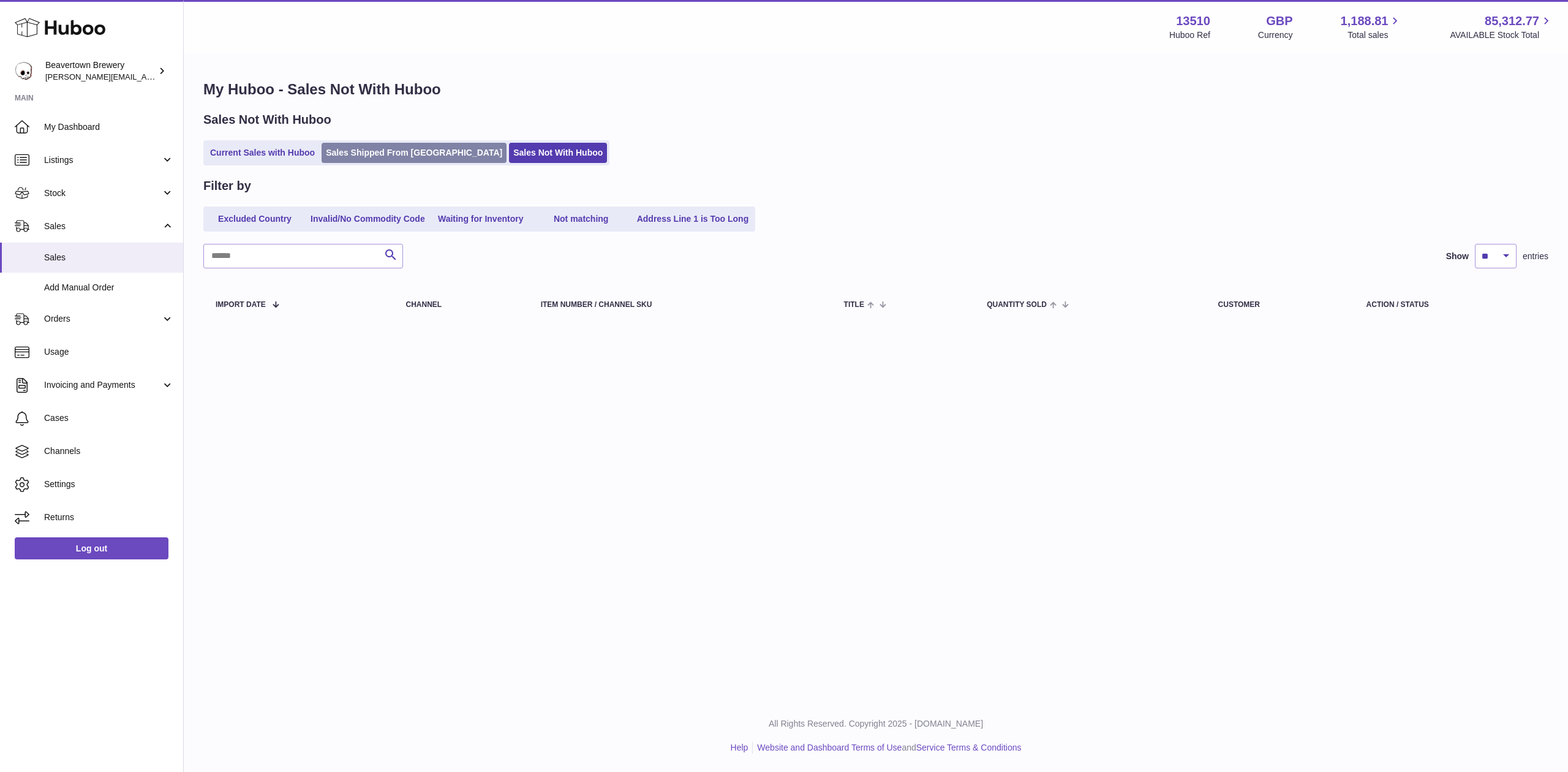
click at [349, 147] on link "Sales Shipped From [GEOGRAPHIC_DATA]" at bounding box center [414, 153] width 185 height 20
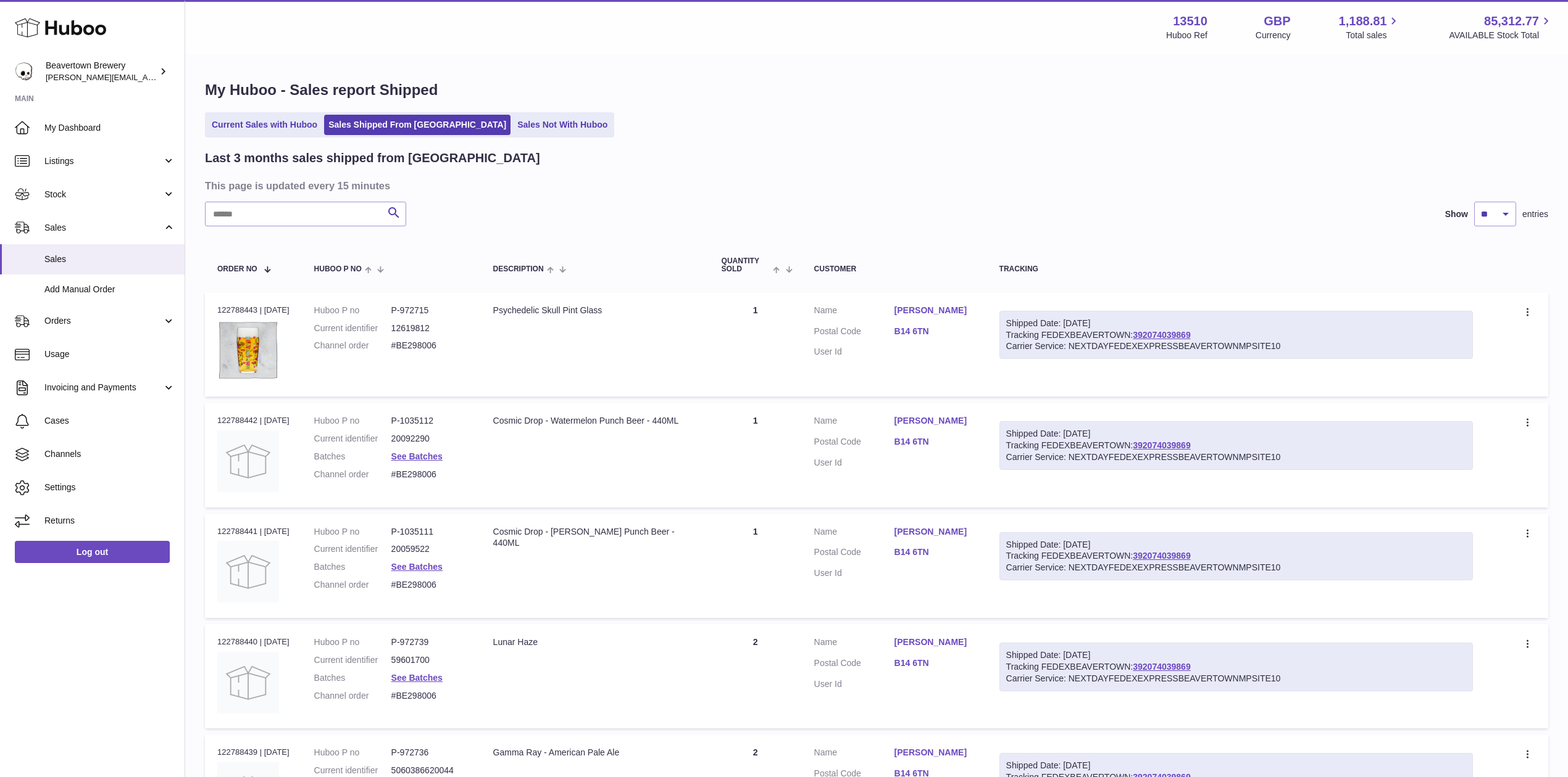
click at [50, 668] on div "Huboo Beavertown Brewery Matthew.McCormack@beavertownbrewery.co.uk Main My Dash…" at bounding box center [92, 388] width 185 height 777
